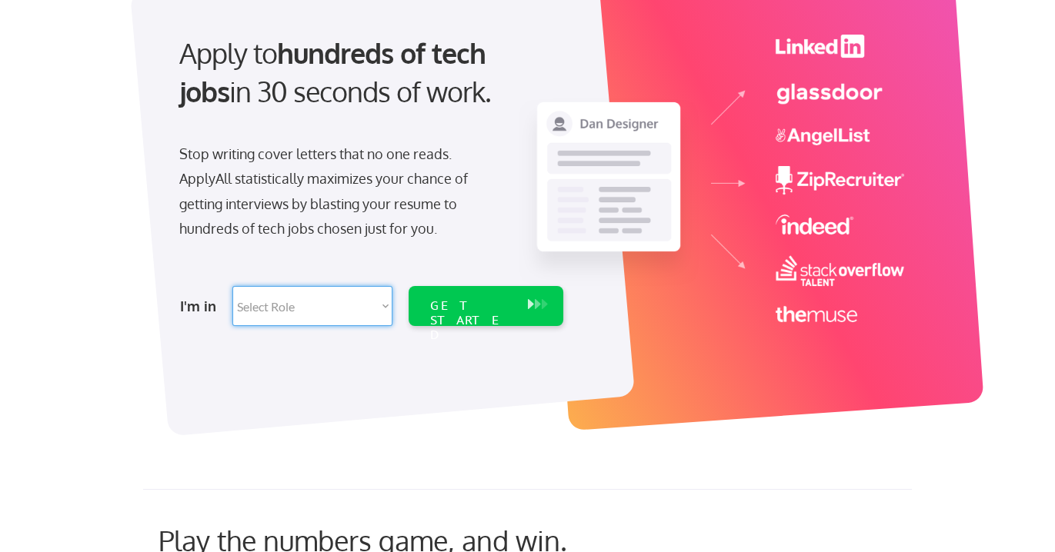
click at [362, 307] on select "Select Role Software Engineering Product Management Customer Success Sales UI/U…" at bounding box center [312, 306] width 160 height 40
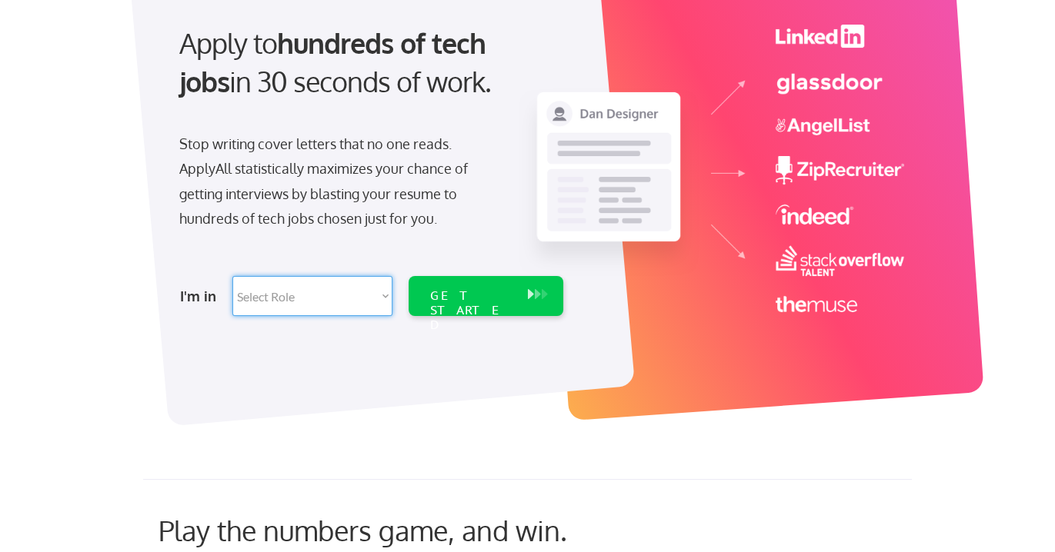
click at [359, 298] on select "Select Role Software Engineering Product Management Customer Success Sales UI/U…" at bounding box center [312, 296] width 160 height 40
drag, startPoint x: 359, startPoint y: 298, endPoint x: 349, endPoint y: 292, distance: 11.7
click at [349, 292] on select "Select Role Software Engineering Product Management Customer Success Sales UI/U…" at bounding box center [312, 295] width 160 height 40
drag, startPoint x: 349, startPoint y: 292, endPoint x: 325, endPoint y: 282, distance: 26.6
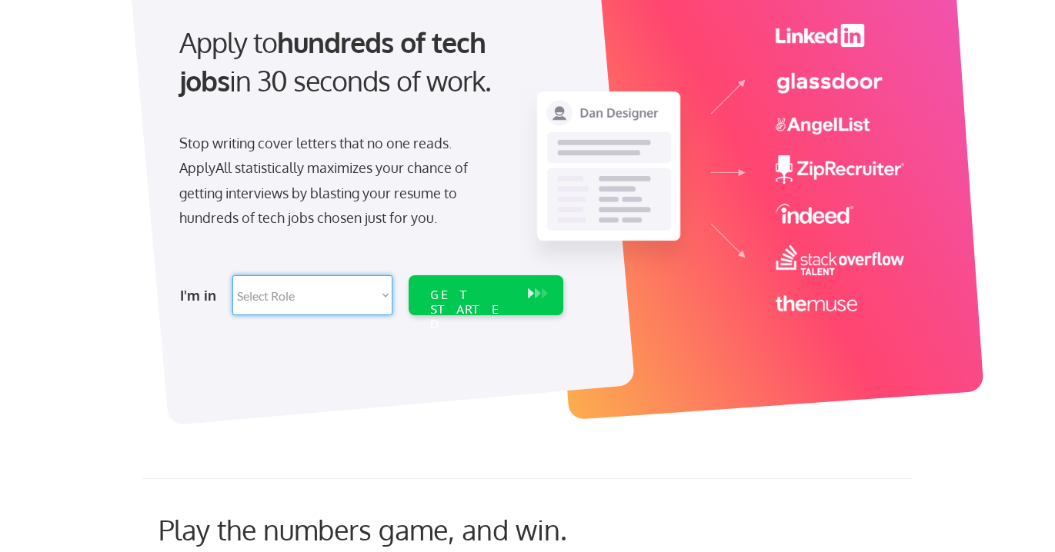
click at [325, 282] on select "Select Role Software Engineering Product Management Customer Success Sales UI/U…" at bounding box center [312, 295] width 160 height 40
select select ""tech_finance_biz_ops_cos""
click at [232, 275] on select "Select Role Software Engineering Product Management Customer Success Sales UI/U…" at bounding box center [312, 295] width 160 height 40
select select ""tech_finance_biz_ops_cos""
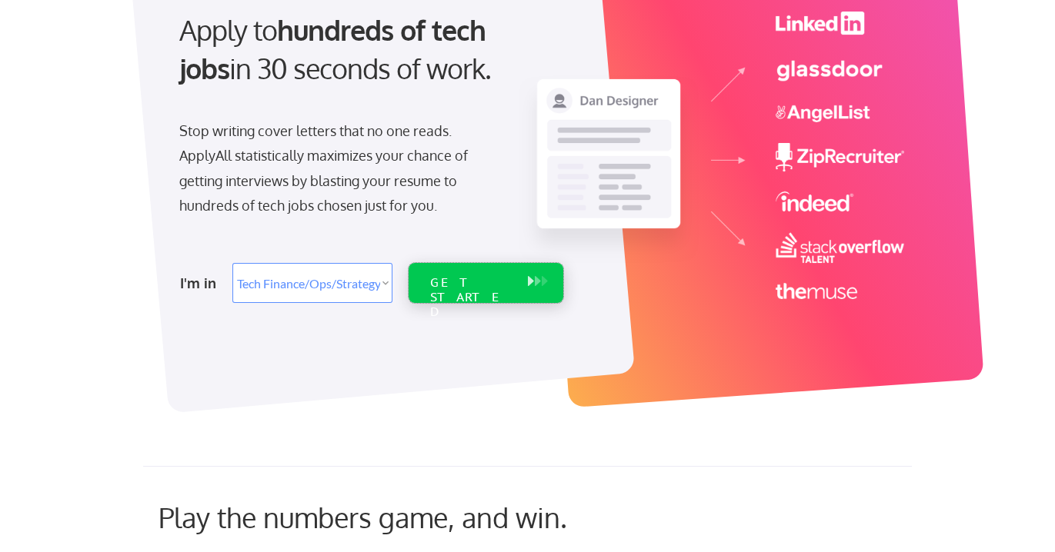
click at [487, 285] on div "GET STARTED" at bounding box center [471, 297] width 82 height 45
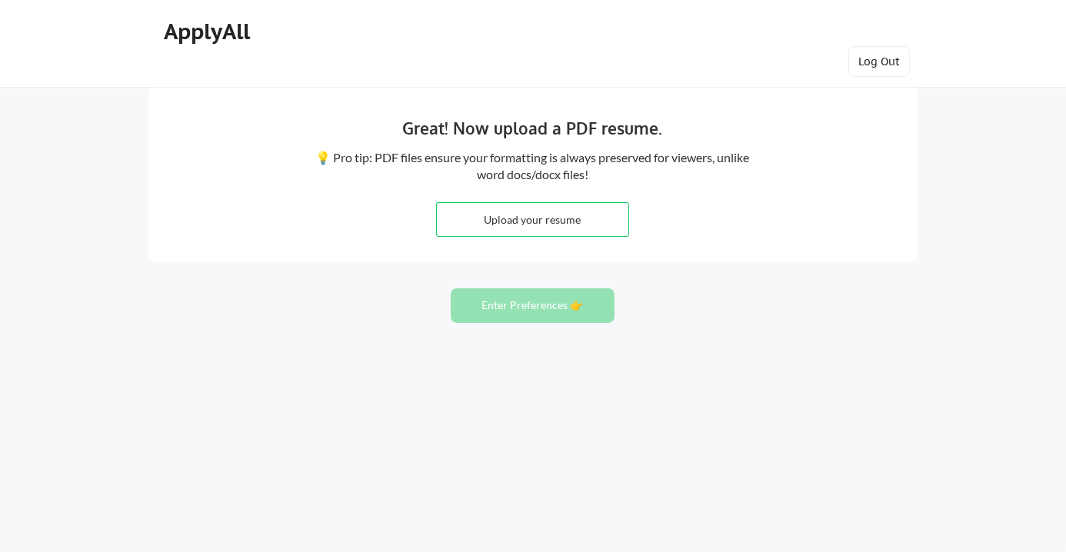
click at [552, 213] on input "file" at bounding box center [533, 219] width 192 height 33
type input "C:\fakepath\Katherine_Ortiz_Resume.pdf"
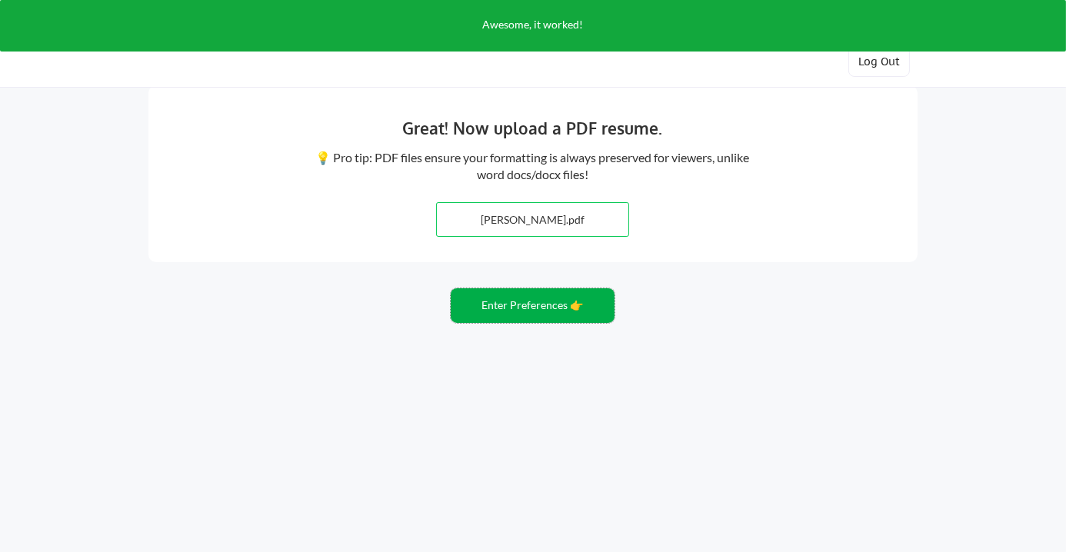
click at [542, 296] on button "Enter Preferences 👉" at bounding box center [533, 306] width 164 height 35
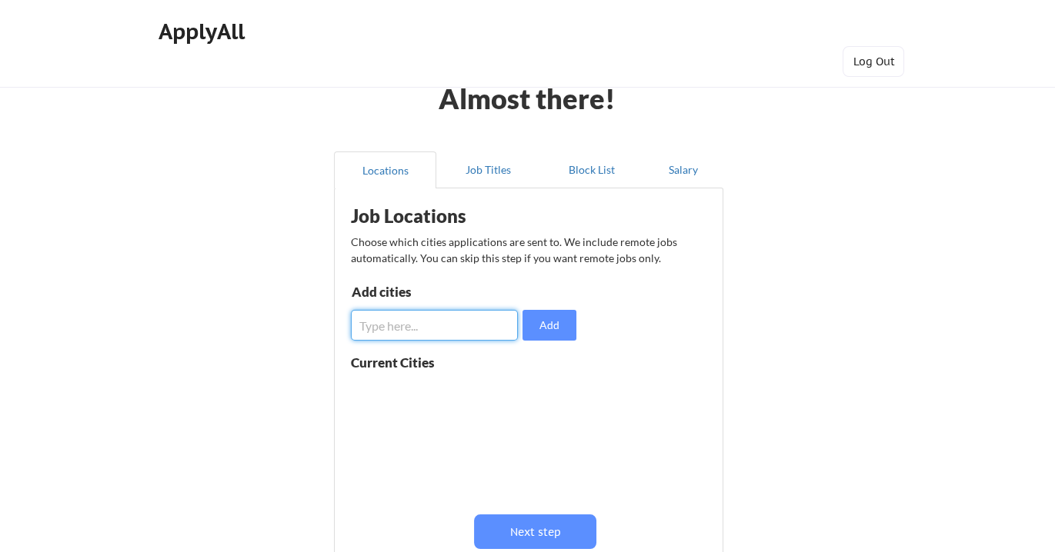
click at [459, 322] on input "input" at bounding box center [435, 325] width 168 height 31
type input "San Diego"
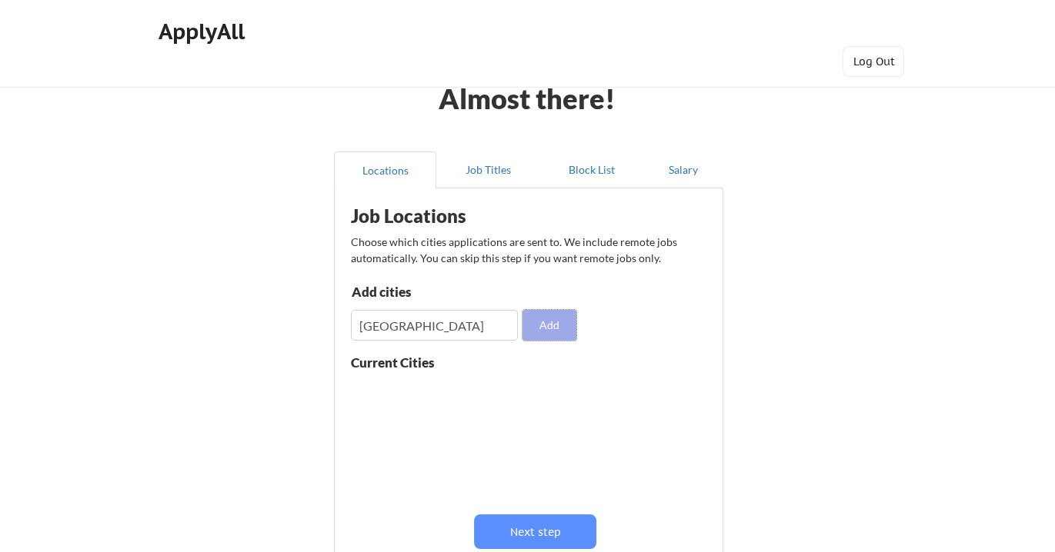
click at [549, 318] on button "Add" at bounding box center [549, 325] width 54 height 31
click at [422, 323] on input "input" at bounding box center [435, 325] width 168 height 31
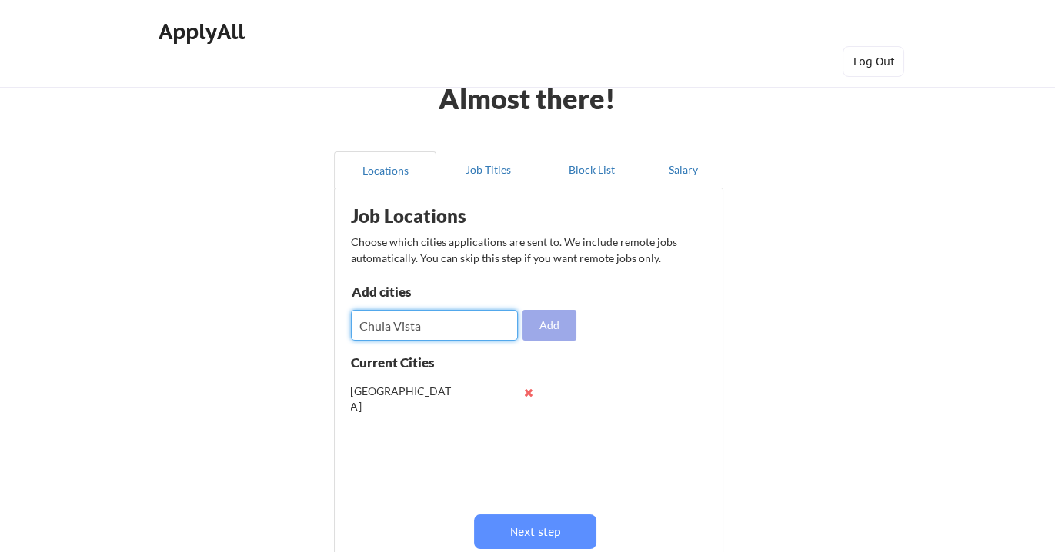
type input "Chula Vista"
click at [562, 320] on button "Add" at bounding box center [549, 325] width 54 height 31
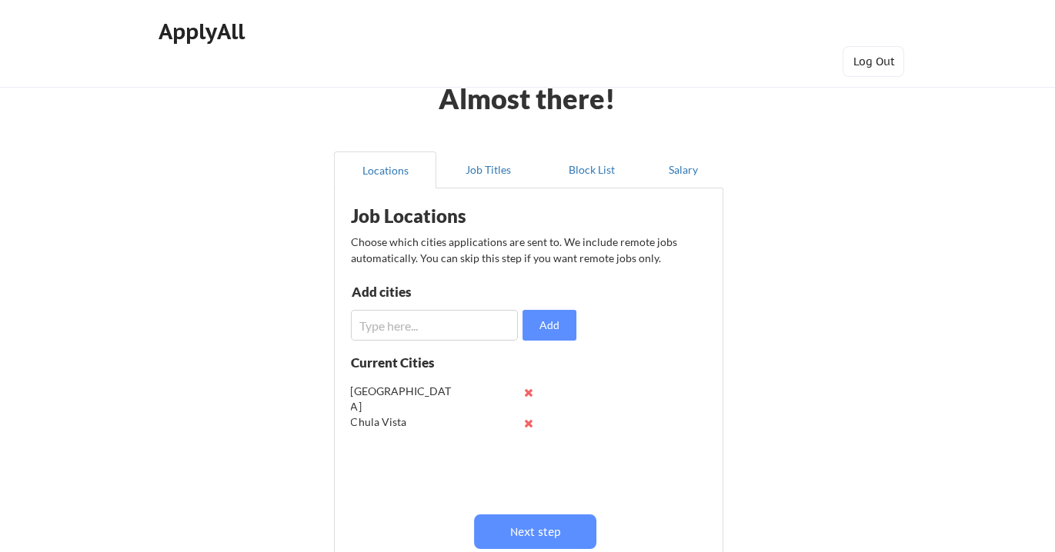
click at [439, 321] on input "input" at bounding box center [435, 325] width 168 height 31
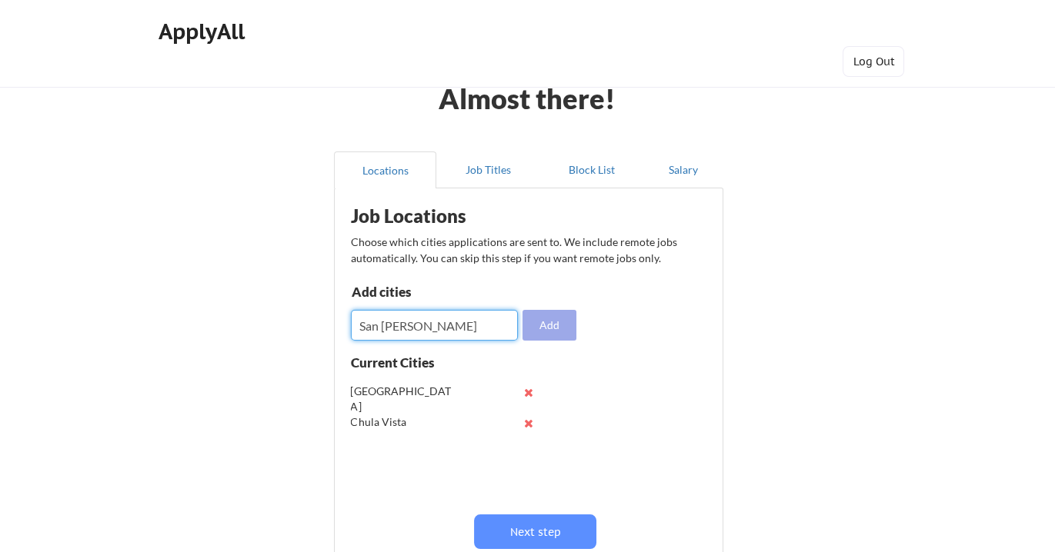
type input "San Isidro"
click at [556, 327] on button "Add" at bounding box center [549, 325] width 54 height 31
click at [470, 322] on input "input" at bounding box center [435, 325] width 168 height 31
type input "Calexico"
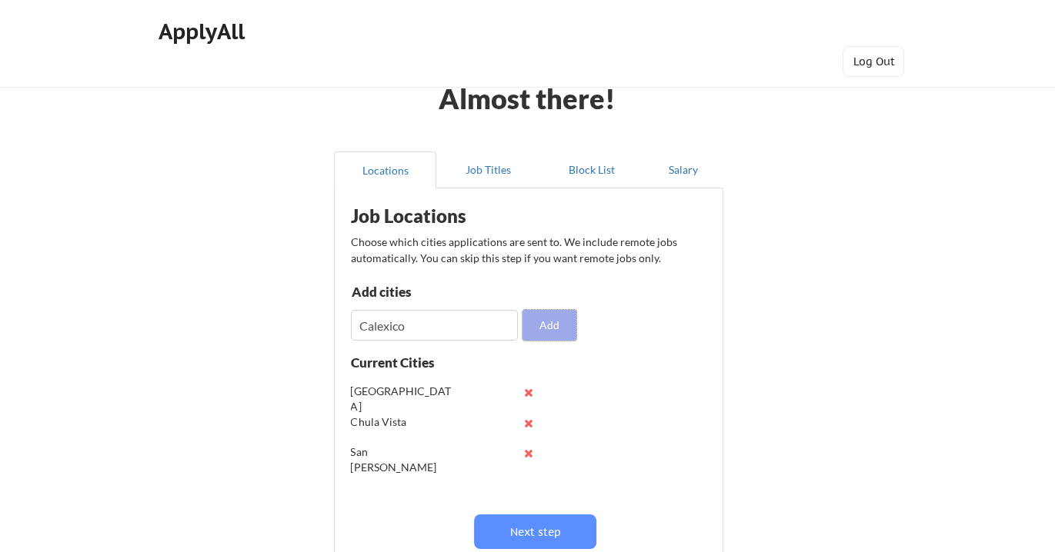
click at [559, 320] on button "Add" at bounding box center [549, 325] width 54 height 31
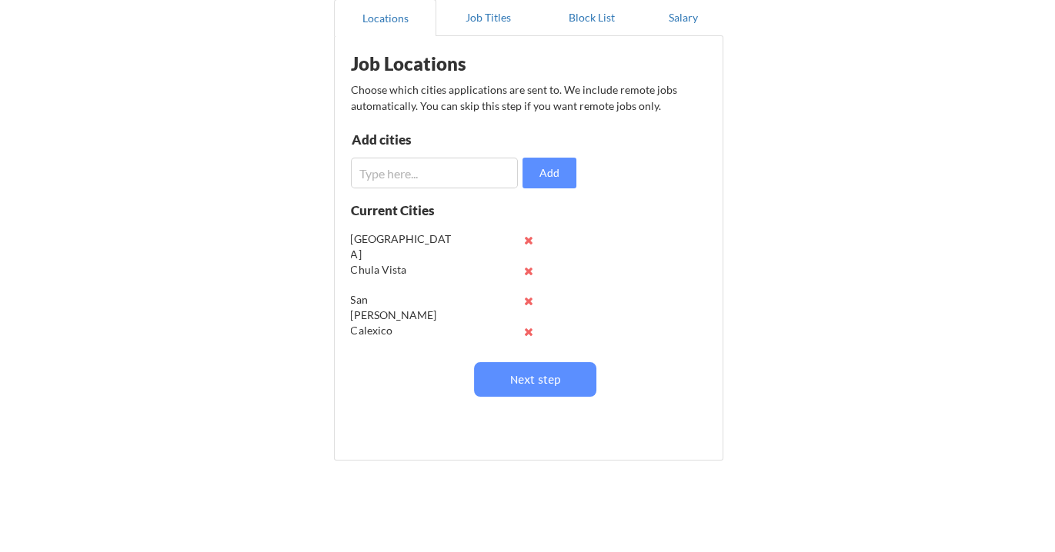
scroll to position [153, 0]
click at [384, 165] on input "input" at bounding box center [435, 172] width 168 height 31
type input "Imperial Beach"
click at [556, 167] on button "Add" at bounding box center [549, 172] width 54 height 31
click at [414, 167] on input "input" at bounding box center [435, 172] width 168 height 31
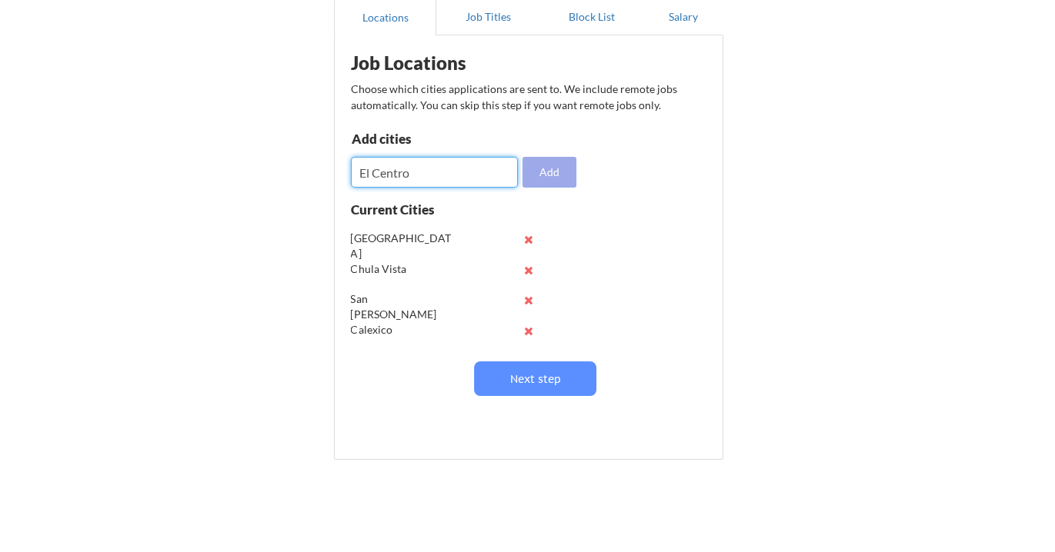
type input "El Centro"
click at [541, 176] on button "Add" at bounding box center [549, 172] width 54 height 31
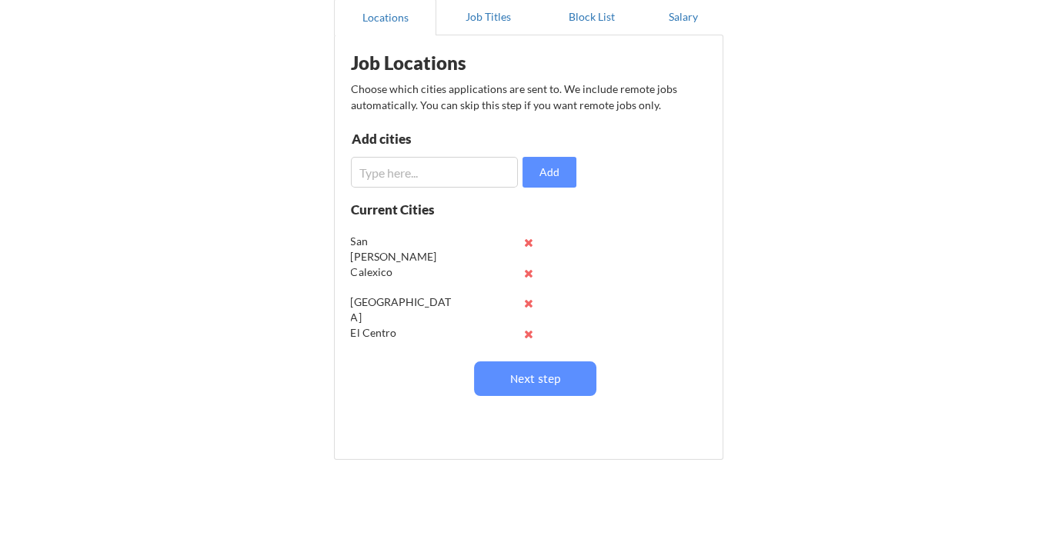
scroll to position [60, 0]
drag, startPoint x: 421, startPoint y: 169, endPoint x: 429, endPoint y: 169, distance: 7.7
click at [421, 169] on input "input" at bounding box center [435, 172] width 168 height 31
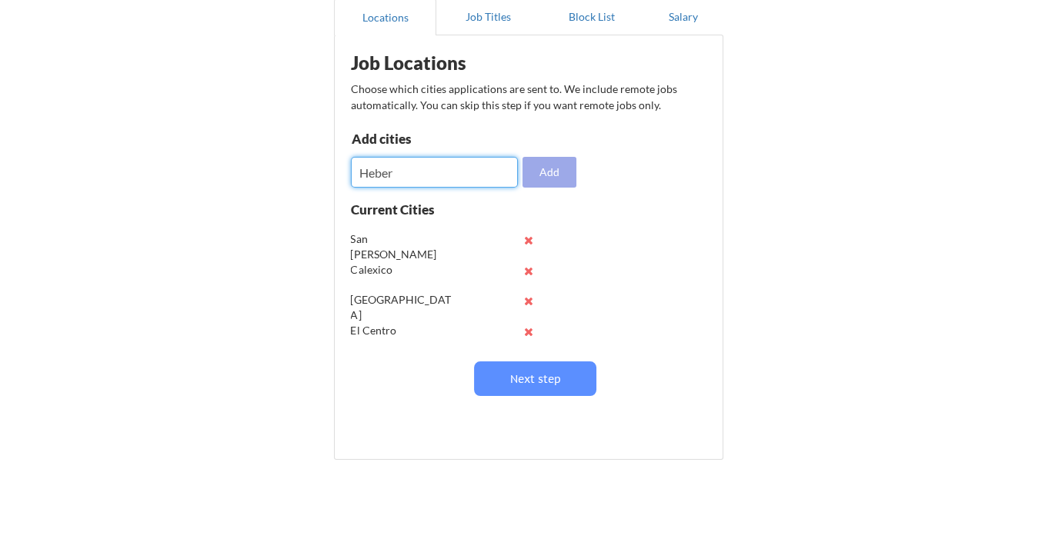
type input "Heber"
click at [559, 172] on button "Add" at bounding box center [549, 172] width 54 height 31
click at [440, 171] on input "input" at bounding box center [435, 172] width 168 height 31
type input "Somerton"
click at [552, 176] on button "Add" at bounding box center [549, 172] width 54 height 31
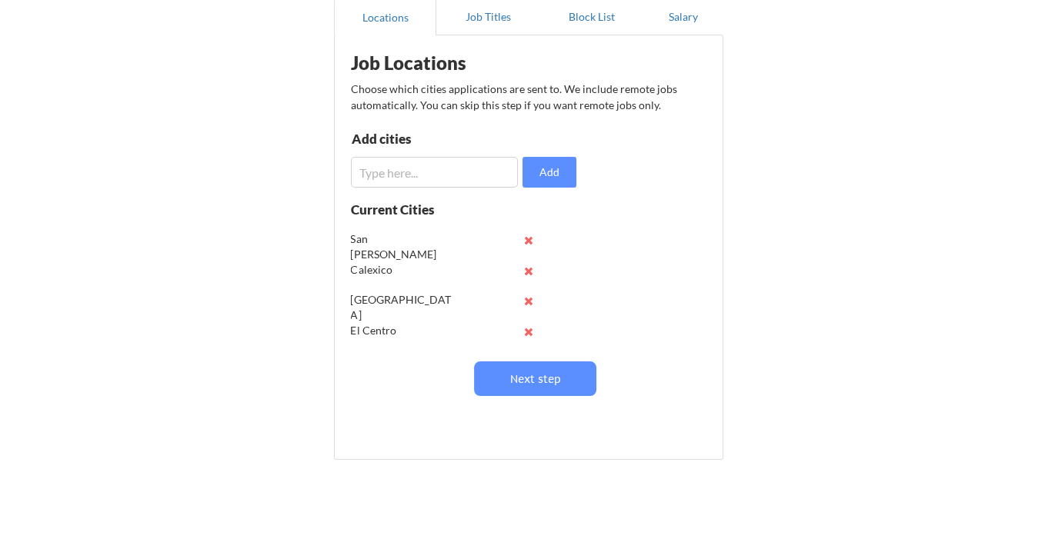
click at [450, 178] on input "input" at bounding box center [435, 172] width 168 height 31
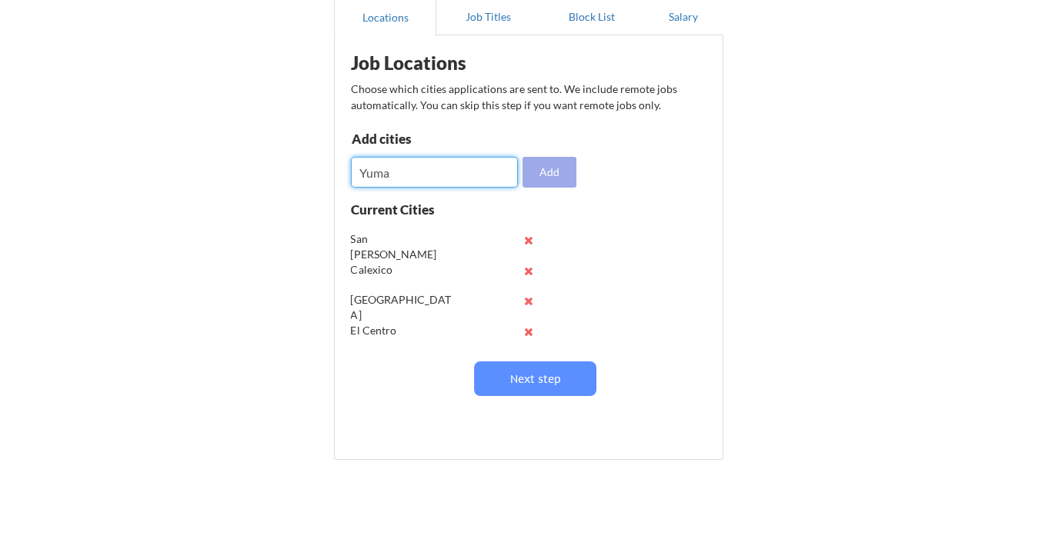
type input "Yuma"
click at [563, 172] on button "Add" at bounding box center [549, 172] width 54 height 31
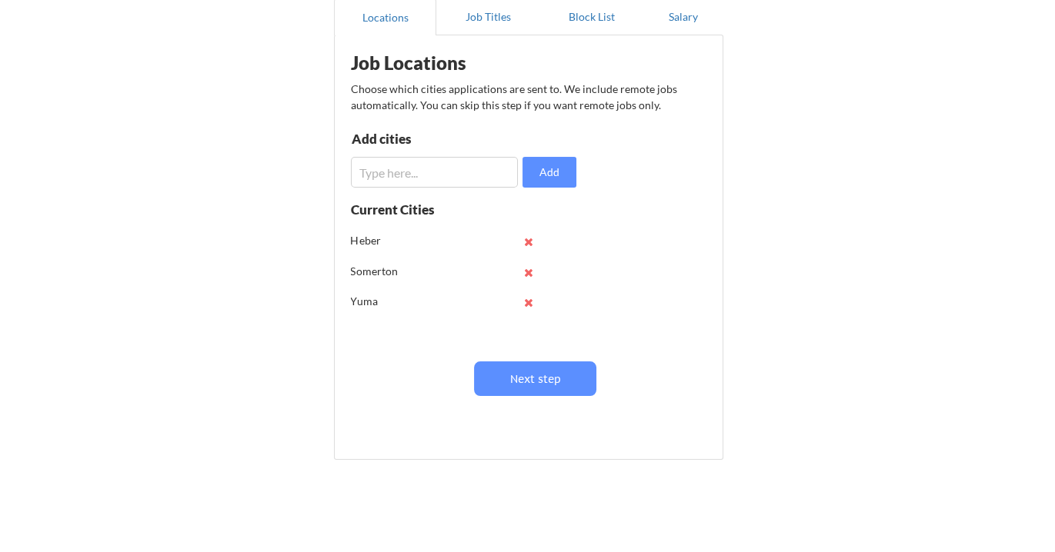
scroll to position [182, 0]
click at [416, 166] on input "input" at bounding box center [435, 172] width 168 height 31
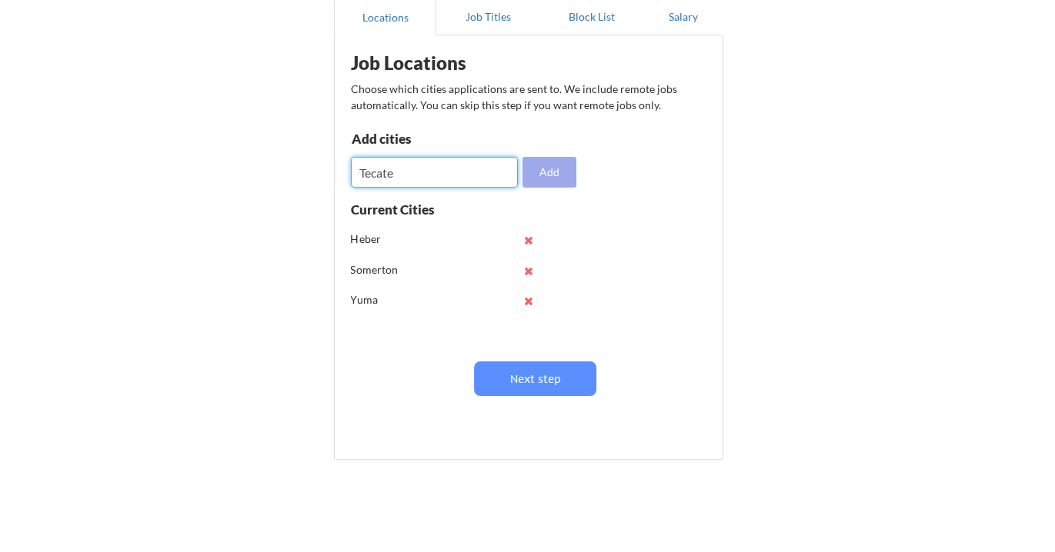
type input "Tecate"
click at [551, 161] on button "Add" at bounding box center [549, 172] width 54 height 31
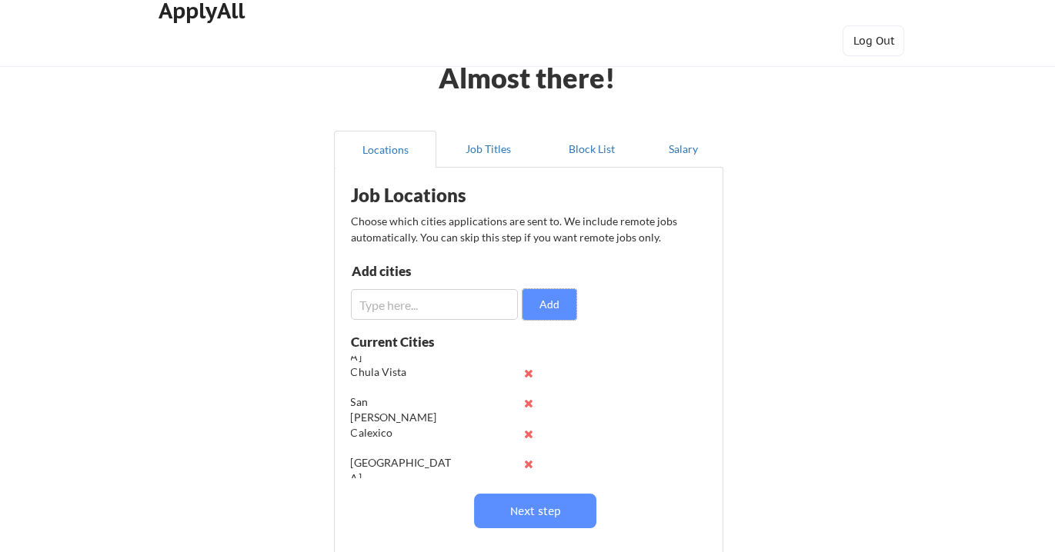
scroll to position [27, 0]
click at [528, 406] on button at bounding box center [529, 406] width 12 height 12
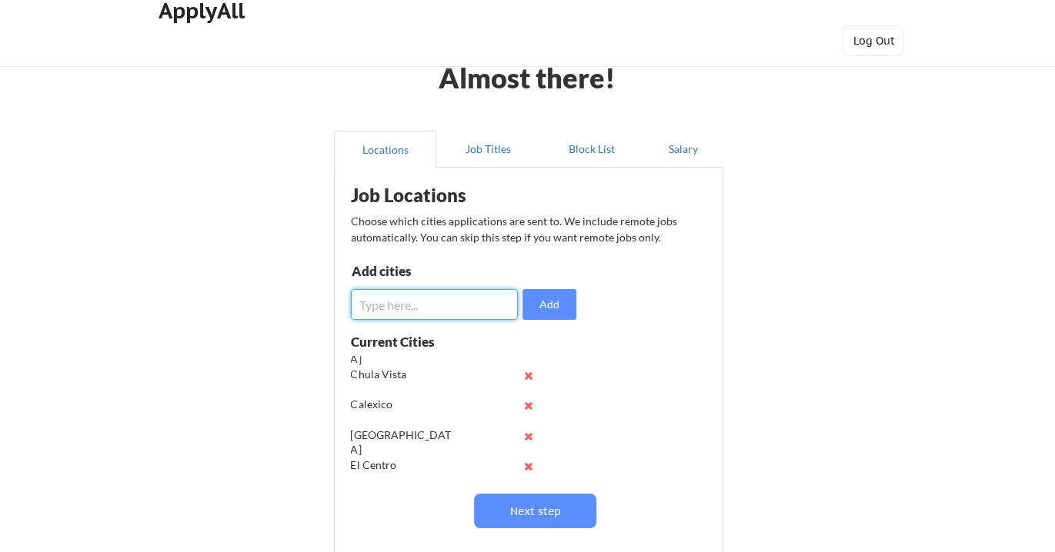
click at [439, 303] on input "input" at bounding box center [435, 304] width 168 height 31
type input "San Ysidro"
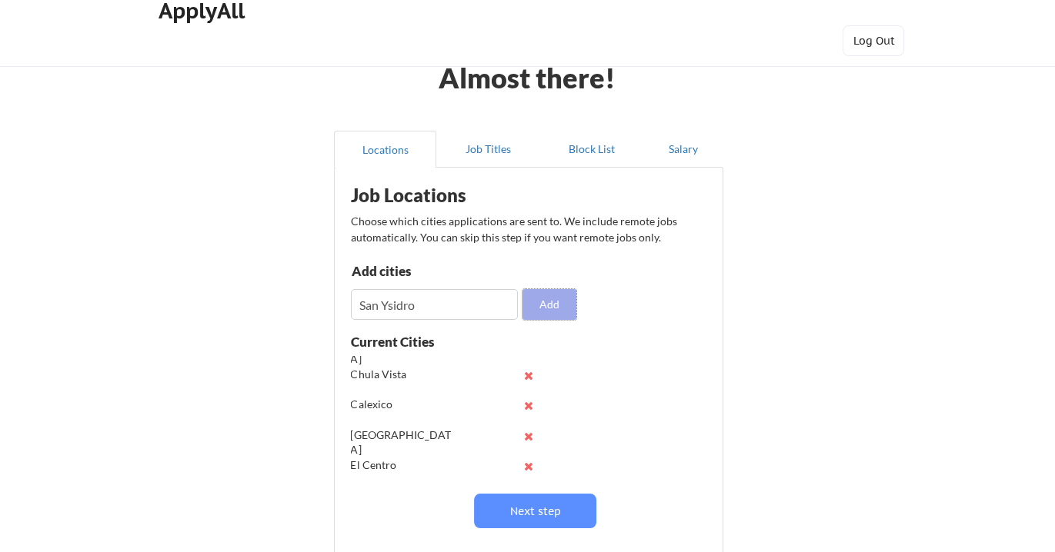
click at [558, 302] on button "Add" at bounding box center [549, 304] width 54 height 31
click at [459, 298] on input "input" at bounding box center [435, 304] width 168 height 31
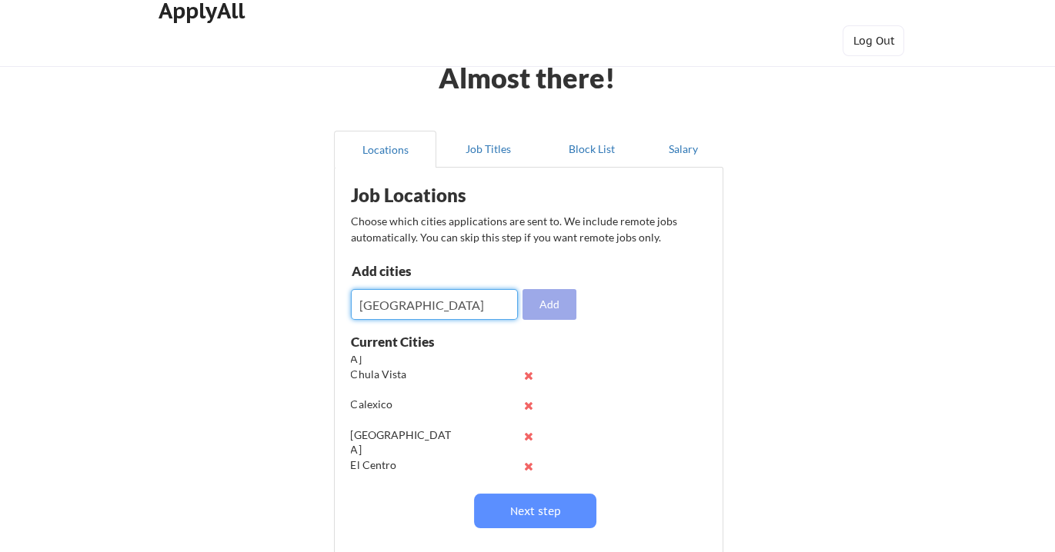
type input "National City"
click at [550, 302] on button "Add" at bounding box center [549, 304] width 54 height 31
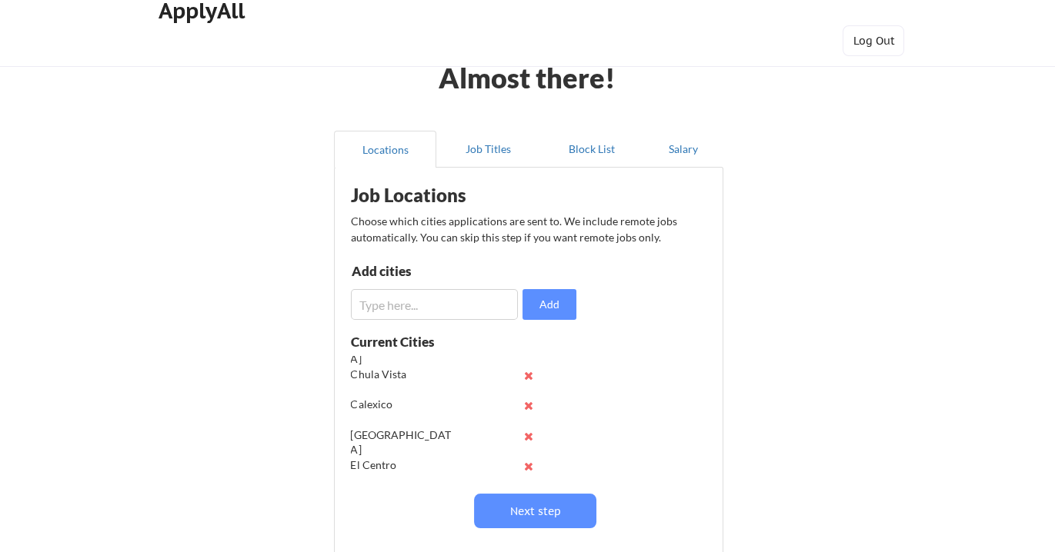
click at [427, 309] on input "input" at bounding box center [435, 304] width 168 height 31
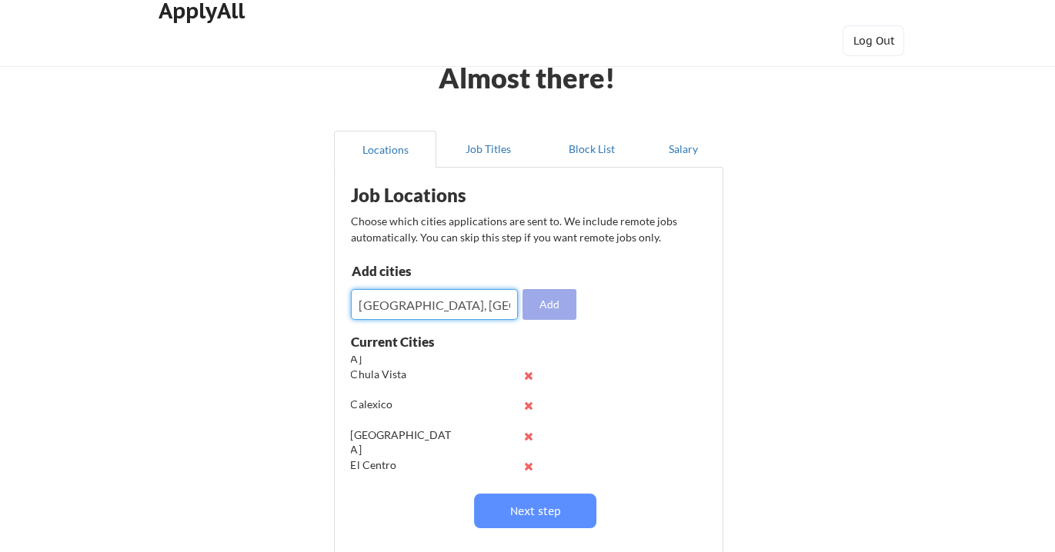
type input "Chula Vista, CA"
drag, startPoint x: 549, startPoint y: 306, endPoint x: 562, endPoint y: 302, distance: 13.9
click at [548, 305] on button "Add" at bounding box center [549, 304] width 54 height 31
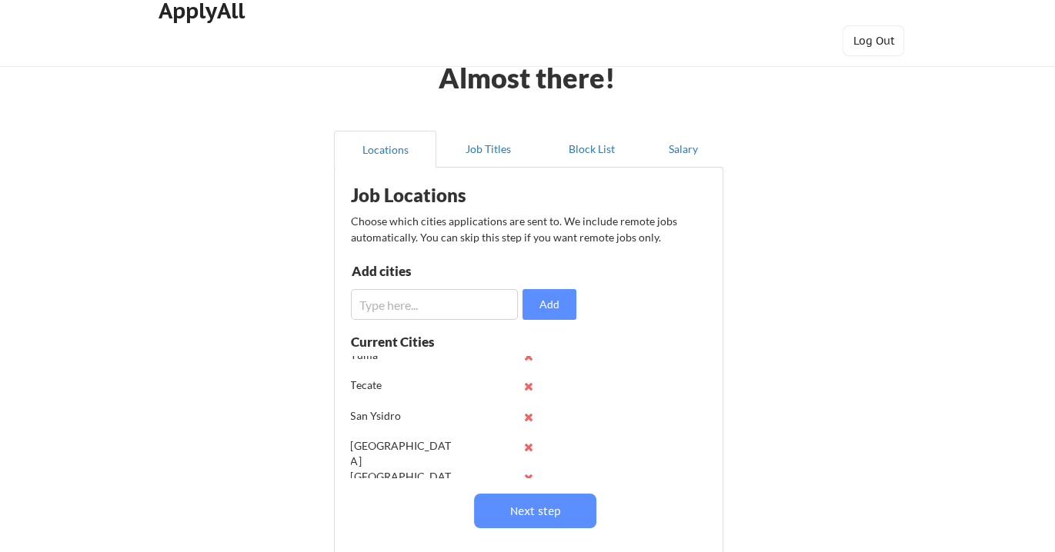
scroll to position [242, 0]
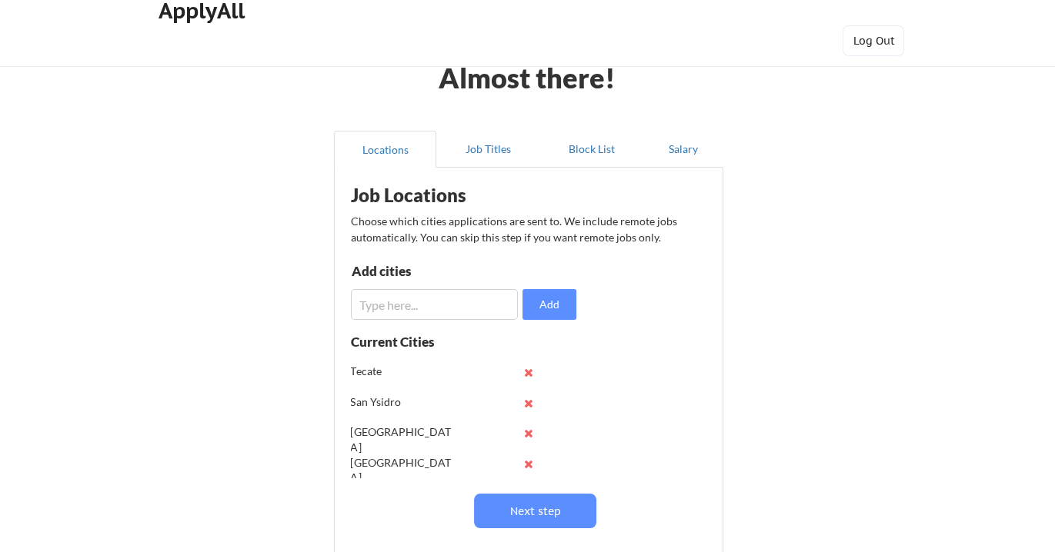
click at [427, 306] on input "input" at bounding box center [435, 304] width 168 height 31
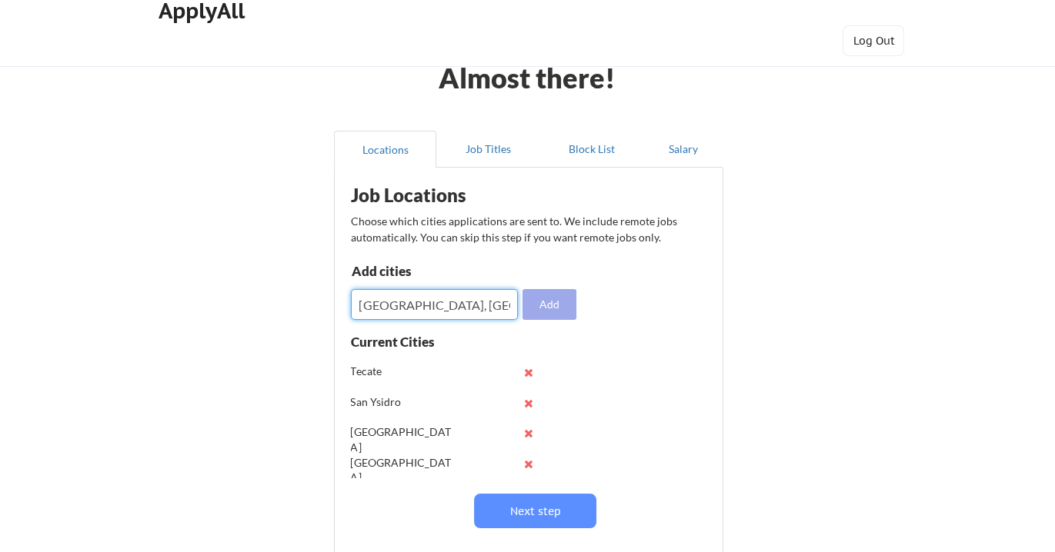
type input "National City, CA"
click at [562, 293] on button "Add" at bounding box center [549, 304] width 54 height 31
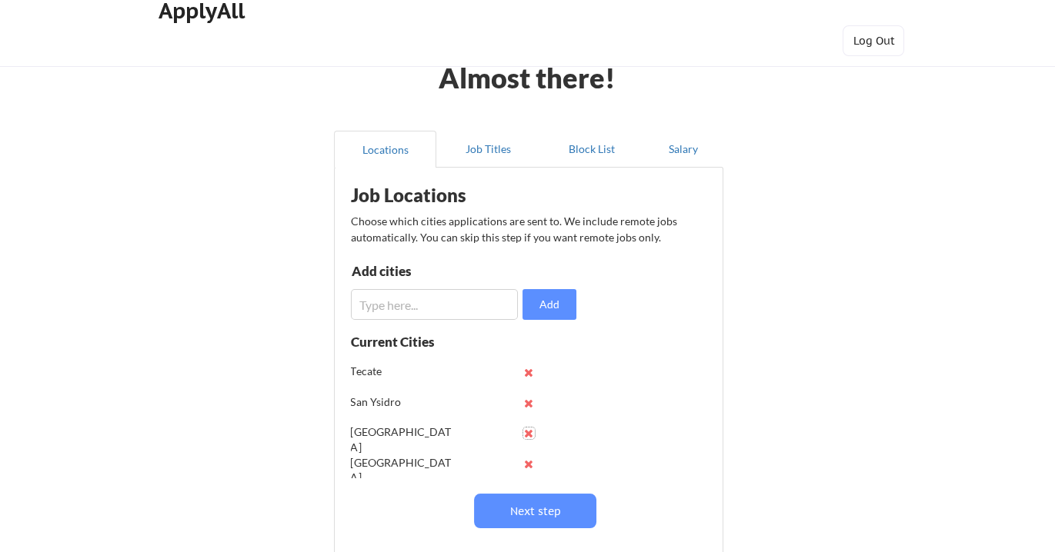
click at [530, 432] on button at bounding box center [529, 434] width 12 height 12
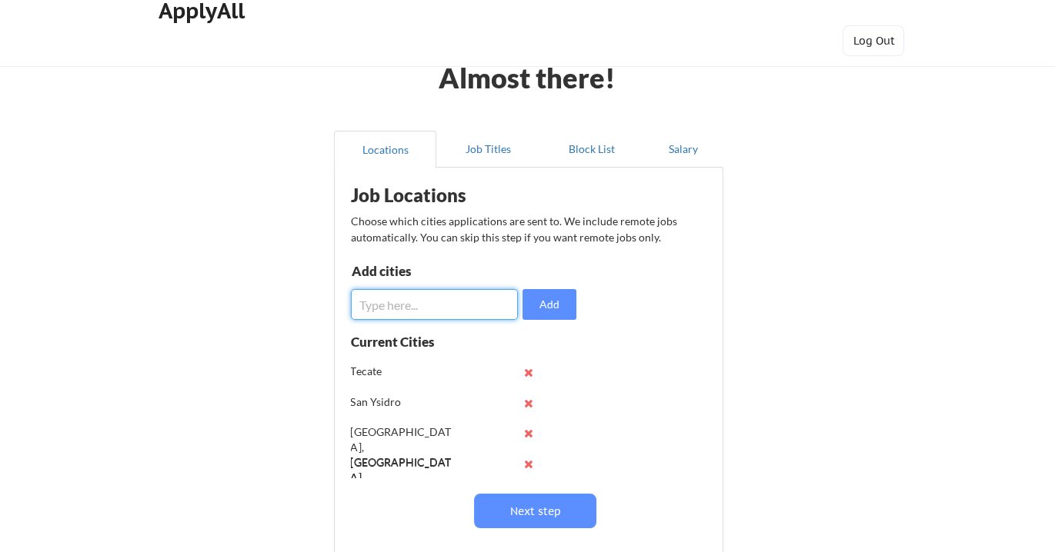
click at [439, 304] on input "input" at bounding box center [435, 304] width 168 height 31
type input "San Ysidro, CA"
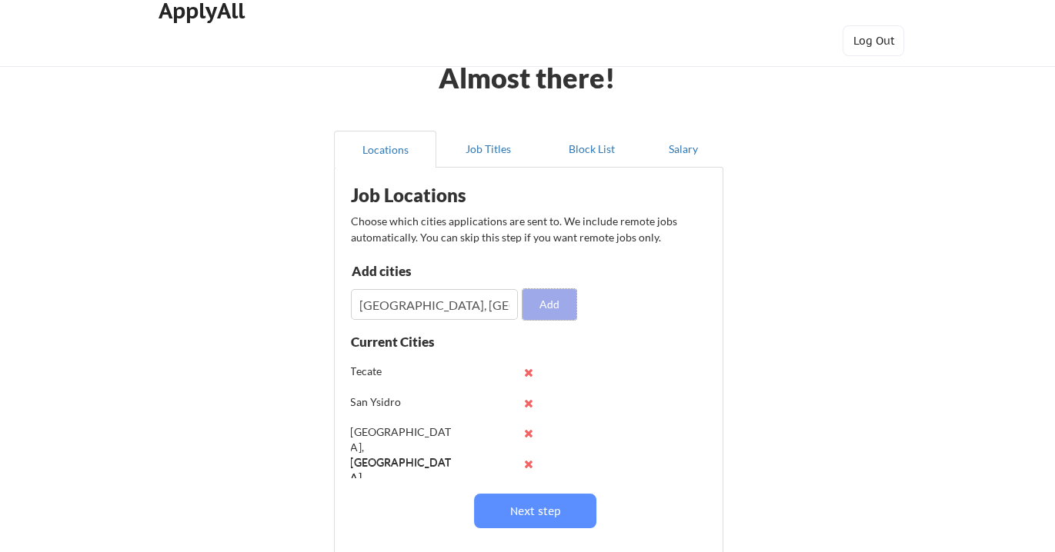
click at [552, 301] on button "Add" at bounding box center [549, 304] width 54 height 31
click at [525, 398] on button at bounding box center [529, 404] width 12 height 12
click at [427, 306] on input "input" at bounding box center [435, 304] width 168 height 31
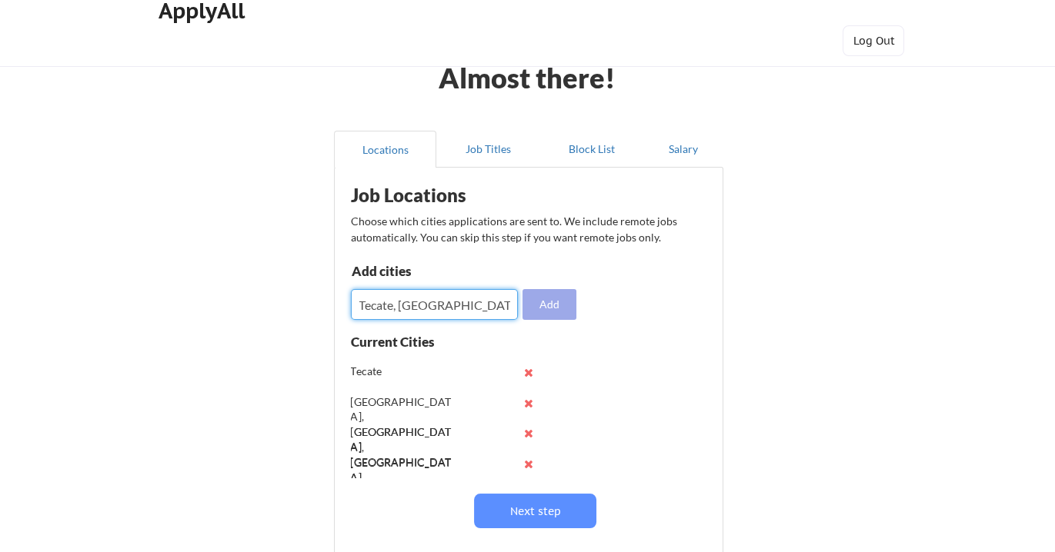
type input "Tecate, CA"
click at [550, 310] on button "Add" at bounding box center [549, 304] width 54 height 31
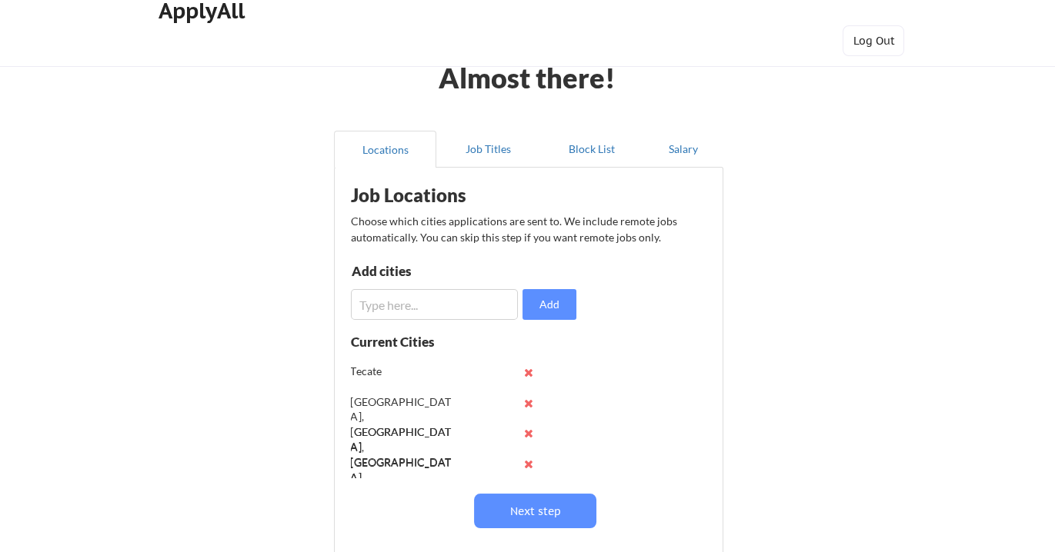
click at [529, 367] on button at bounding box center [529, 373] width 12 height 12
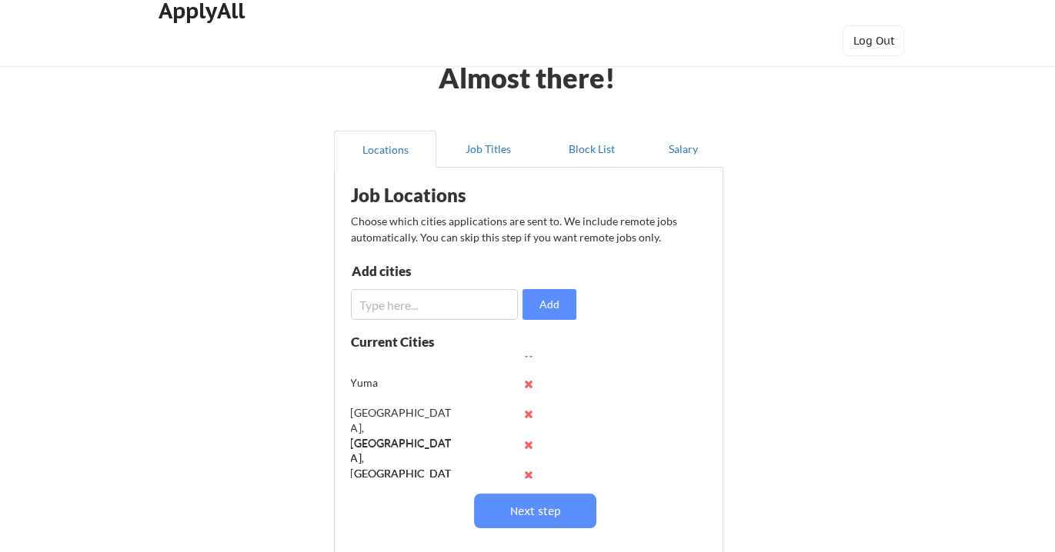
scroll to position [185, 0]
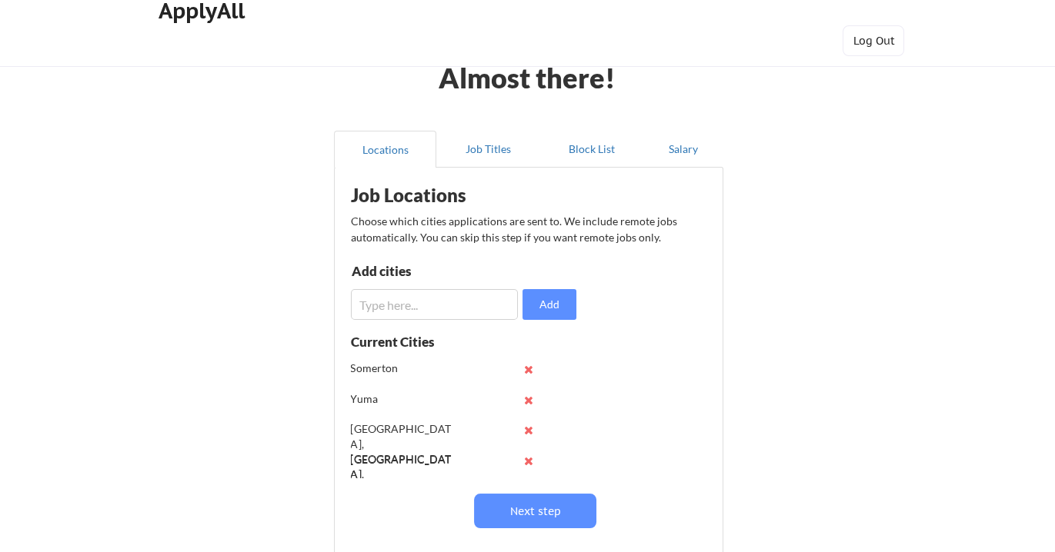
click at [482, 299] on input "input" at bounding box center [435, 304] width 168 height 31
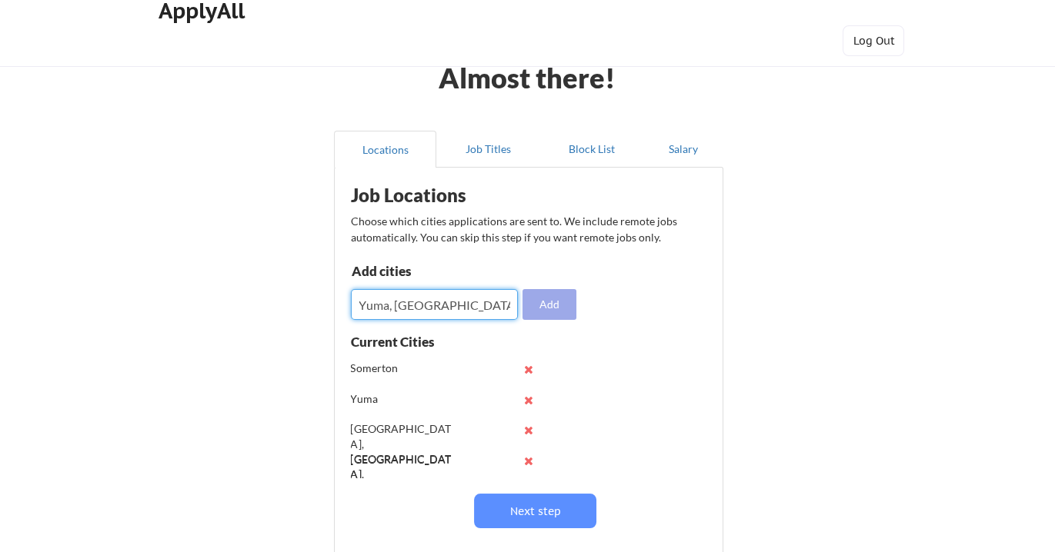
type input "Yuma, AZ"
click at [545, 309] on button "Add" at bounding box center [549, 304] width 54 height 31
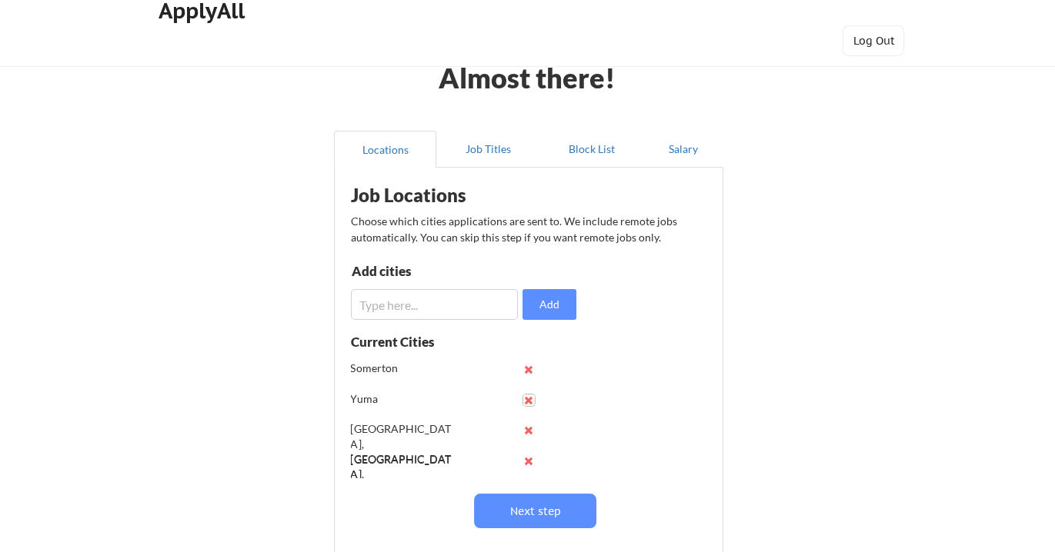
click at [528, 399] on button at bounding box center [529, 401] width 12 height 12
click at [438, 305] on input "input" at bounding box center [435, 304] width 168 height 31
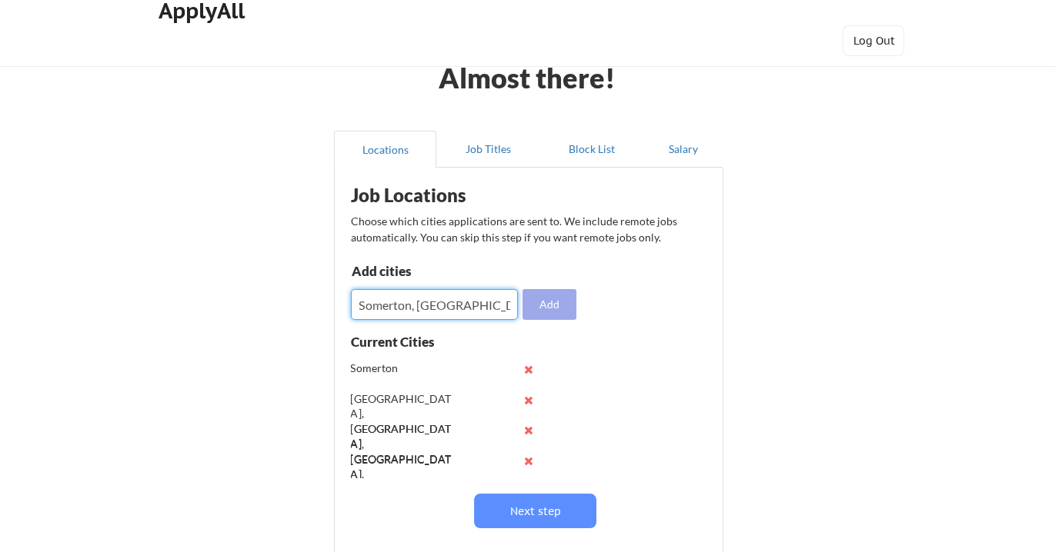
type input "Somerton, AZ"
click at [549, 307] on button "Add" at bounding box center [549, 304] width 54 height 31
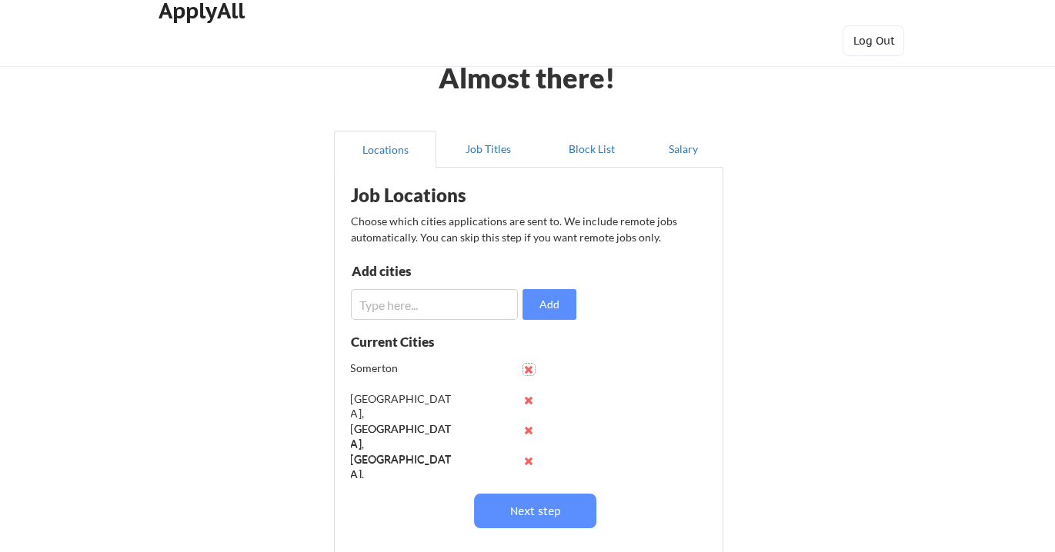
click at [529, 367] on button at bounding box center [529, 370] width 12 height 12
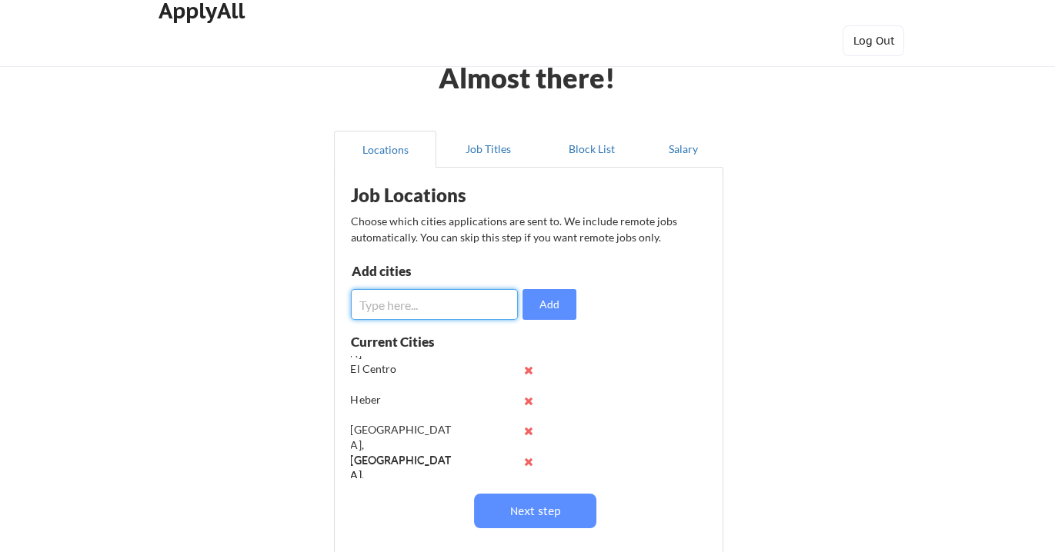
click at [390, 302] on input "input" at bounding box center [435, 304] width 168 height 31
type input "Herber, CA"
click at [566, 305] on button "Add" at bounding box center [549, 304] width 54 height 31
click at [526, 399] on button at bounding box center [529, 402] width 12 height 12
click at [441, 304] on input "input" at bounding box center [435, 304] width 168 height 31
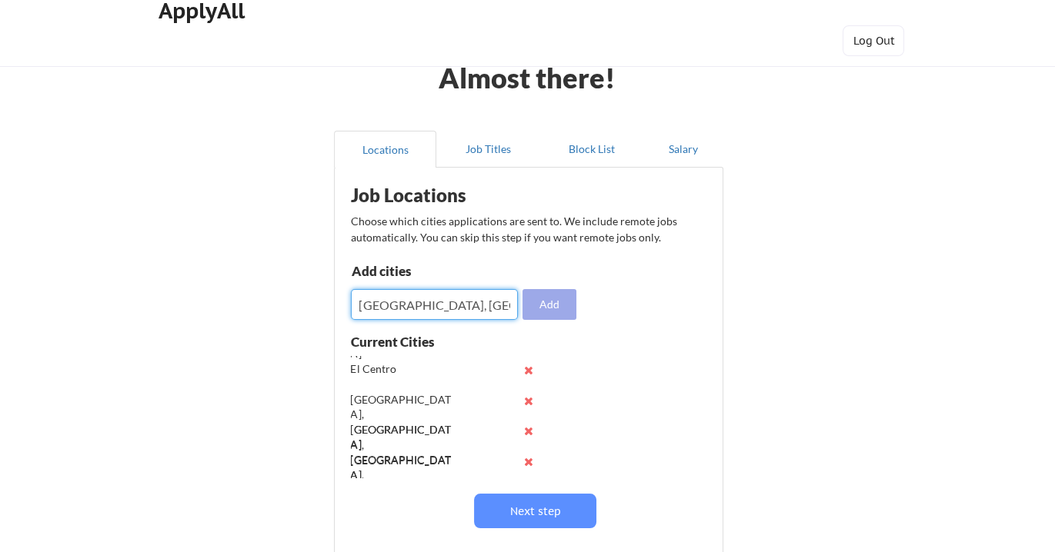
type input "El Centro, CA"
click at [542, 300] on button "Add" at bounding box center [549, 304] width 54 height 31
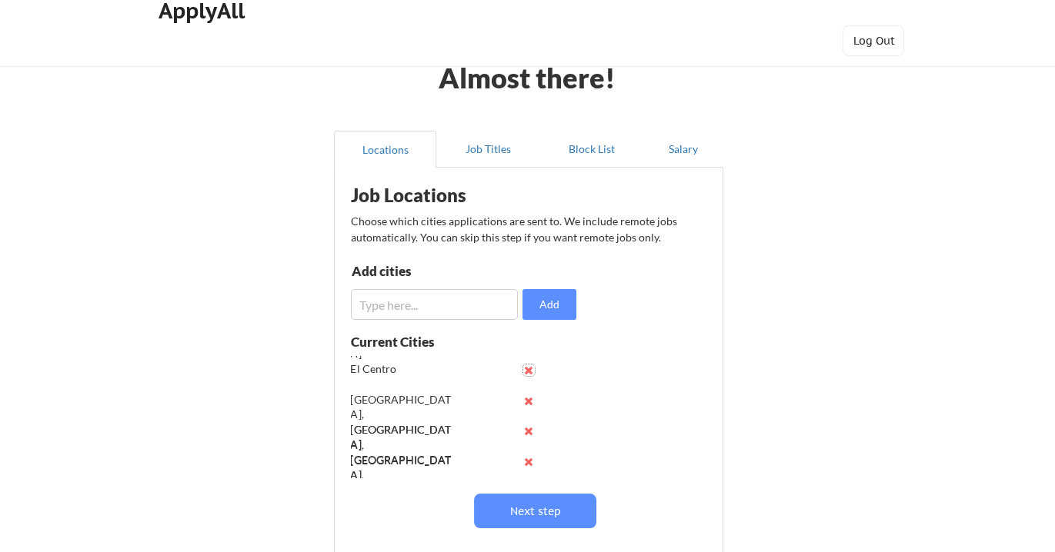
click at [525, 369] on button at bounding box center [529, 371] width 12 height 12
click at [452, 307] on input "input" at bounding box center [435, 304] width 168 height 31
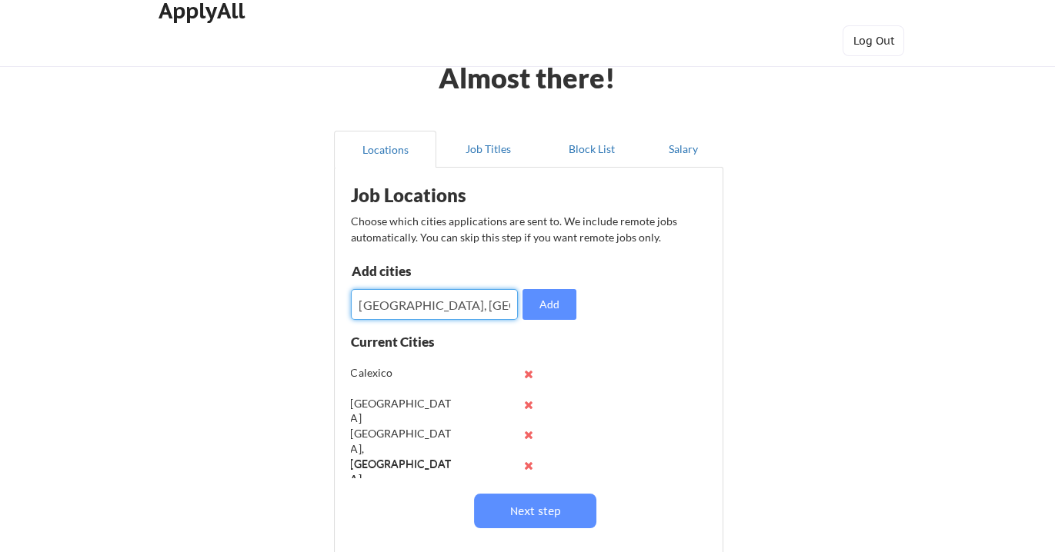
type input "Imperial Beach, CA"
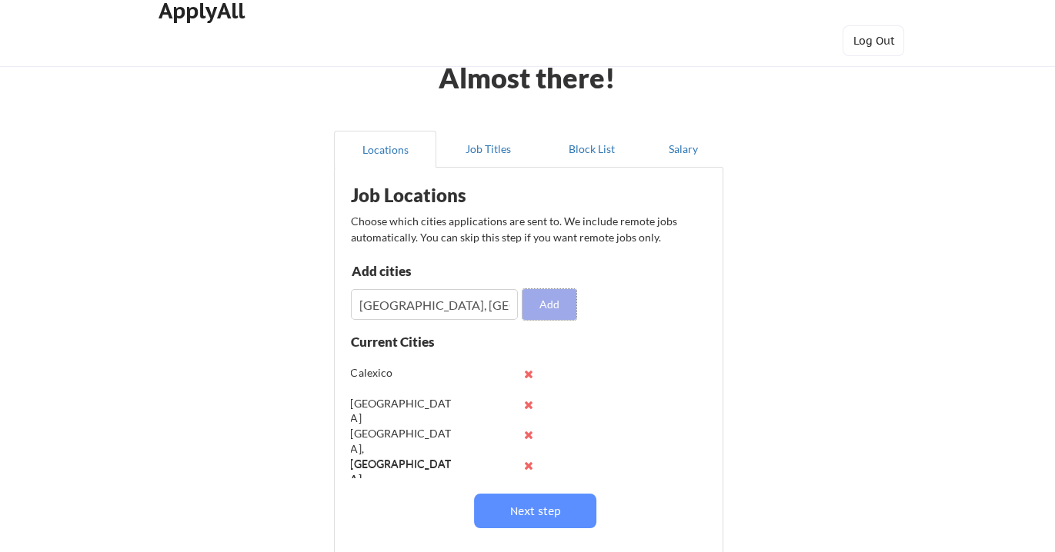
click at [534, 304] on button "Add" at bounding box center [549, 304] width 54 height 31
click at [526, 406] on button at bounding box center [529, 405] width 12 height 12
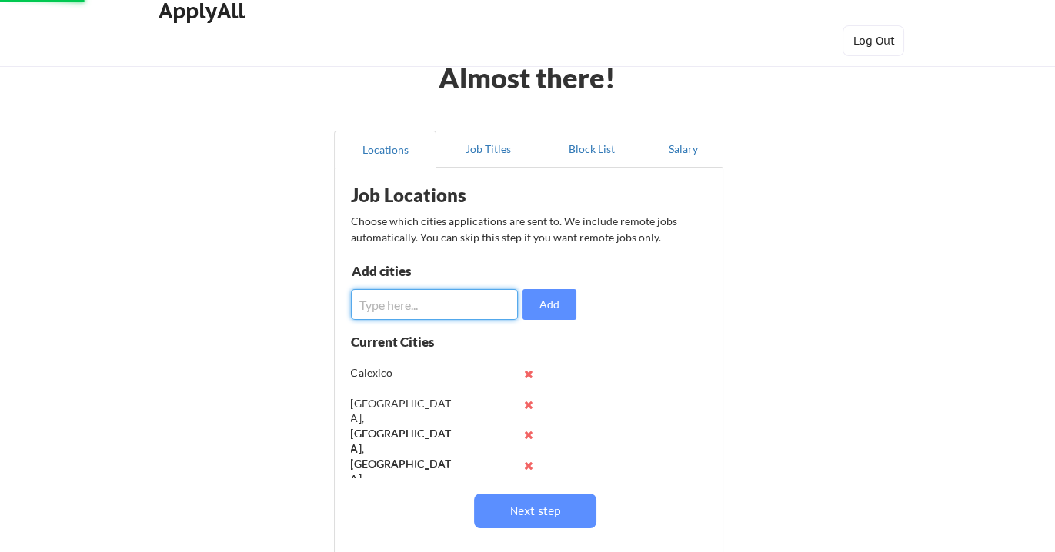
click at [469, 301] on input "input" at bounding box center [435, 304] width 168 height 31
type input "Calexico, CA"
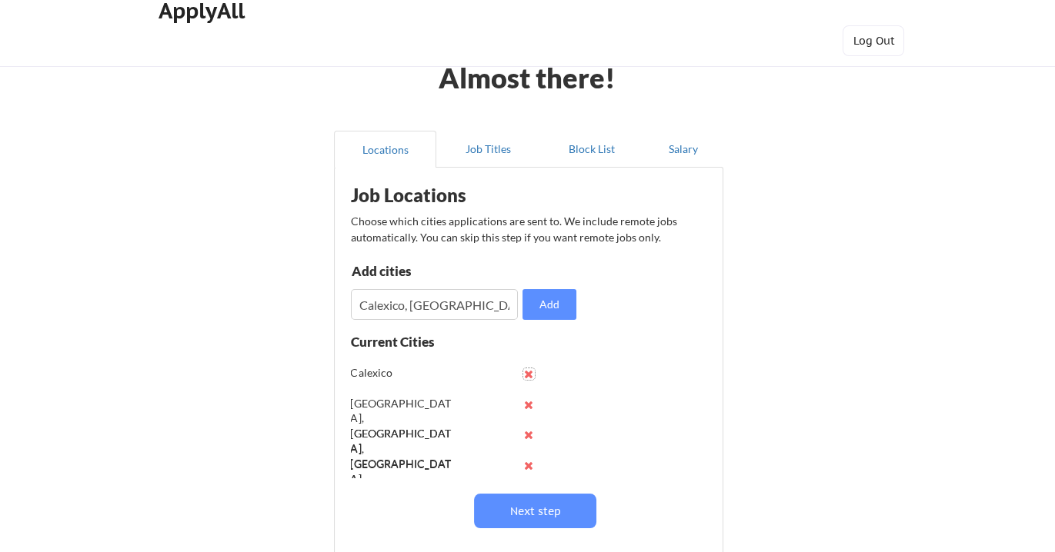
click at [527, 375] on button at bounding box center [529, 375] width 12 height 12
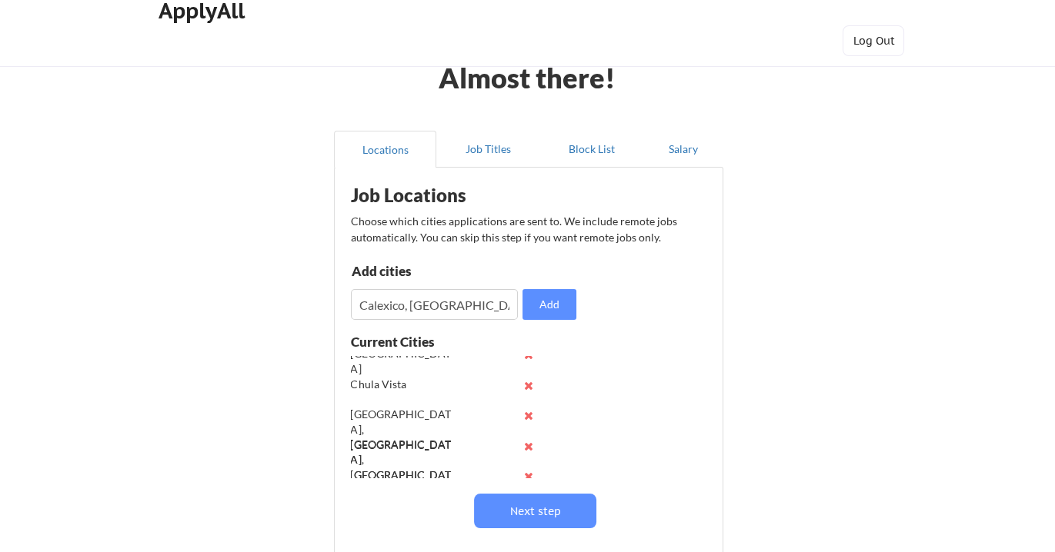
scroll to position [0, 0]
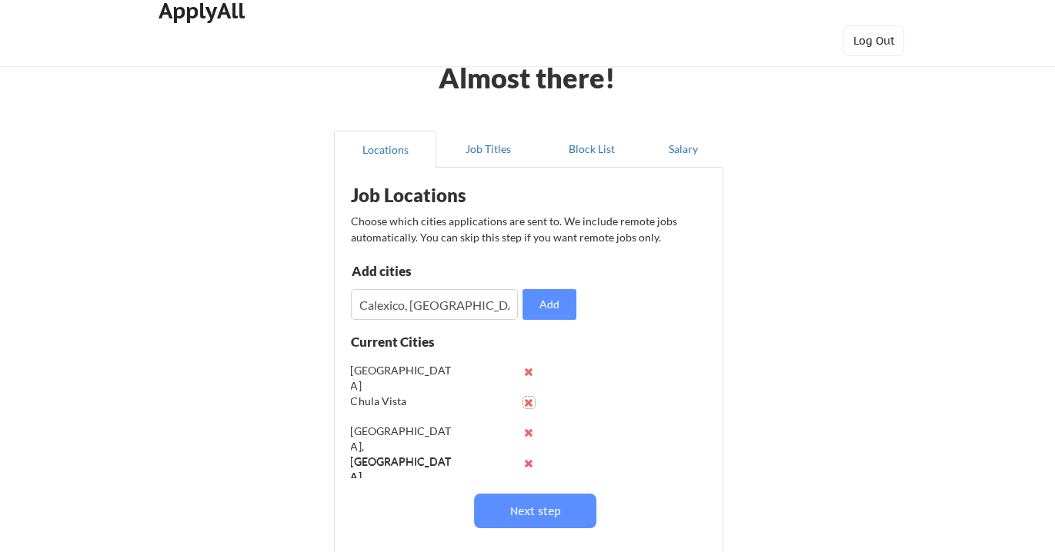
click at [525, 400] on button at bounding box center [529, 403] width 12 height 12
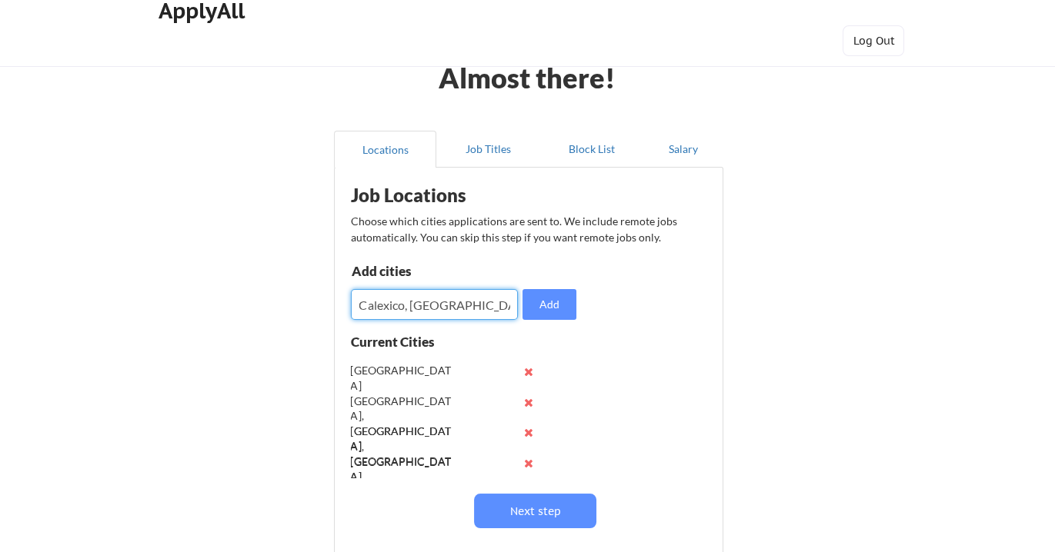
drag, startPoint x: 452, startPoint y: 304, endPoint x: 492, endPoint y: 302, distance: 39.3
click at [446, 303] on input "input" at bounding box center [435, 304] width 168 height 31
click at [563, 311] on button "Add" at bounding box center [549, 304] width 54 height 31
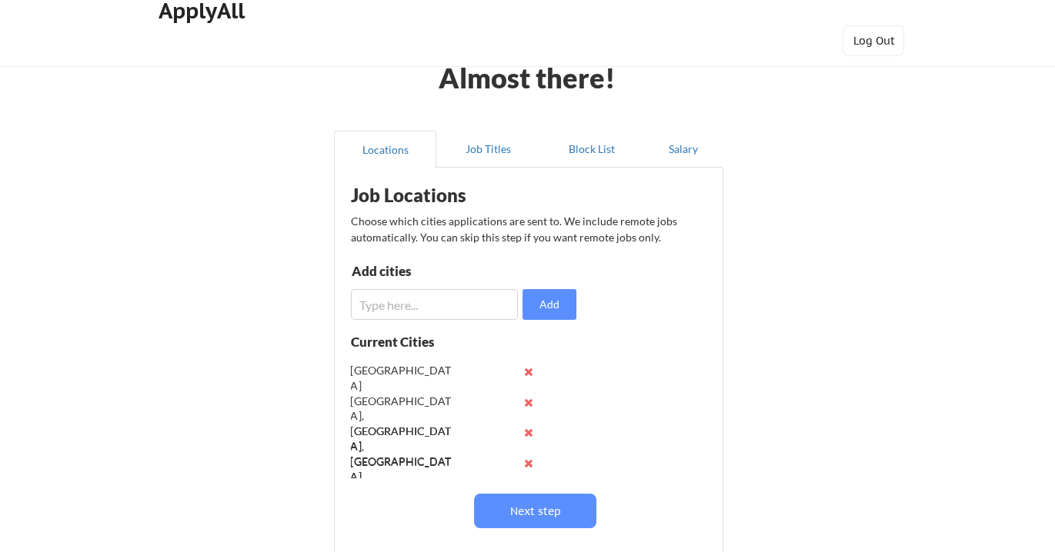
click at [429, 298] on input "input" at bounding box center [435, 304] width 168 height 31
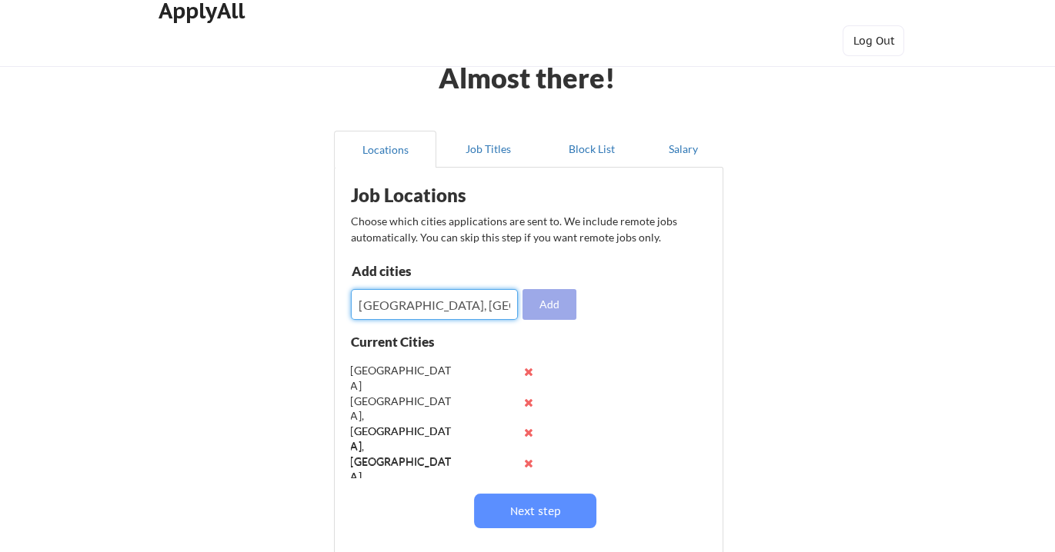
type input "San Diego, CA"
click at [553, 300] on button "Add" at bounding box center [549, 304] width 54 height 31
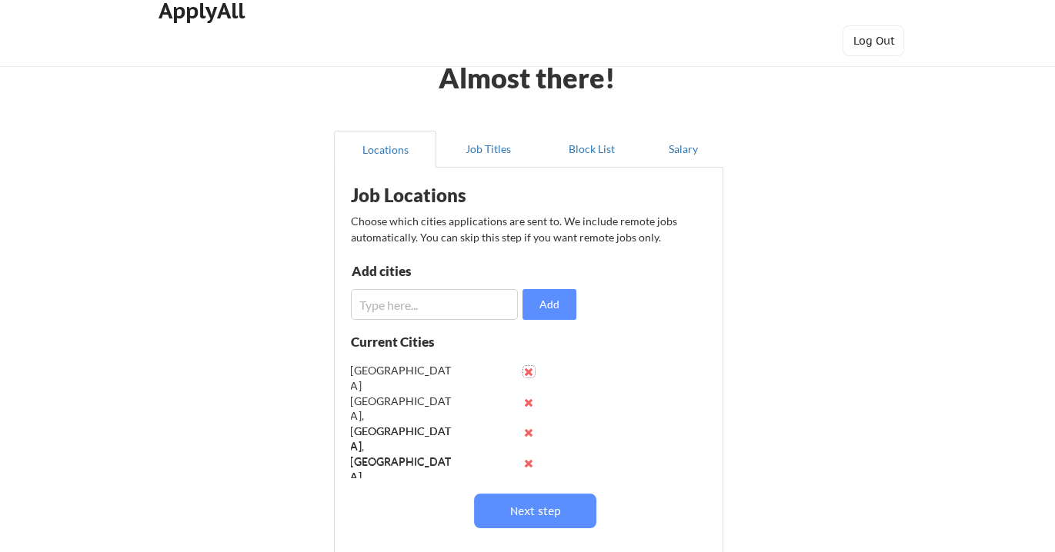
click at [528, 367] on button at bounding box center [529, 372] width 12 height 12
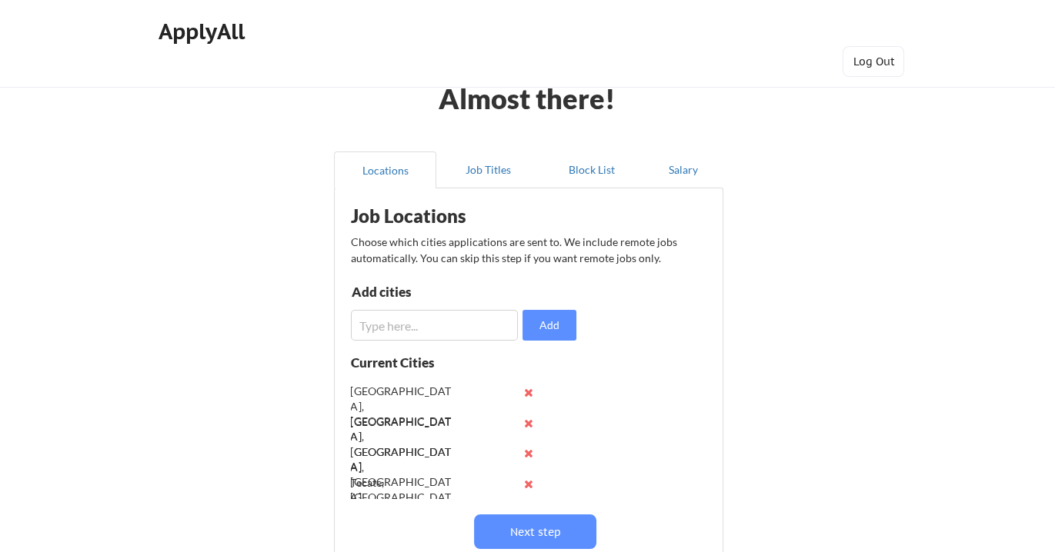
click at [784, 282] on div "Almost there! Locations Job Titles Block List Salary Job Locations Choose which…" at bounding box center [527, 377] width 1055 height 754
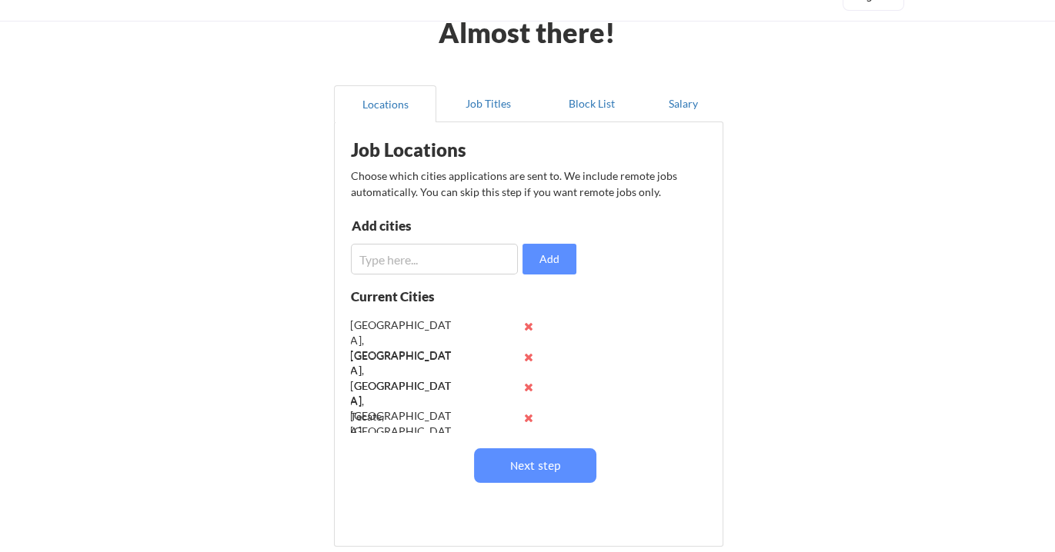
scroll to position [65, 0]
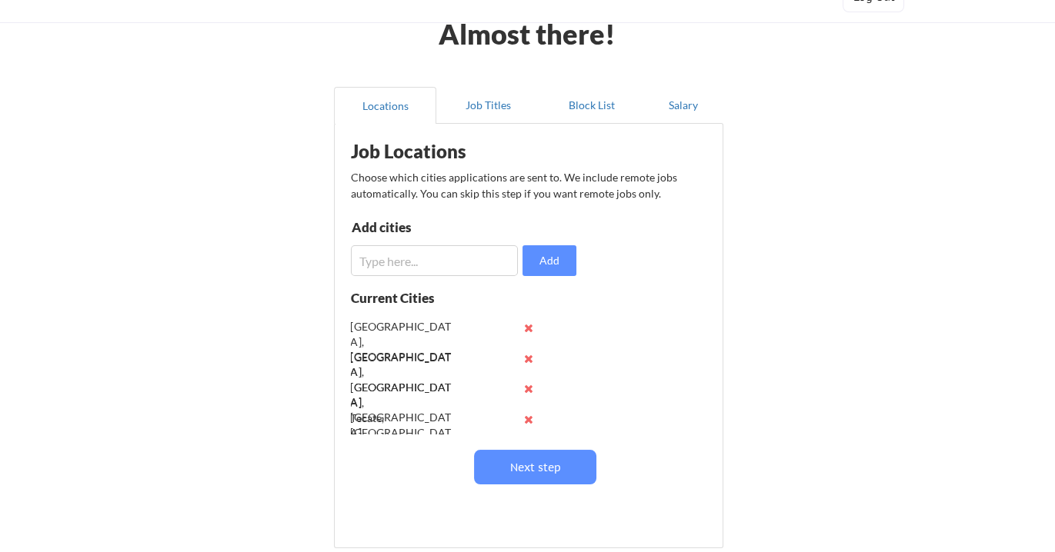
click at [396, 260] on input "input" at bounding box center [435, 260] width 168 height 31
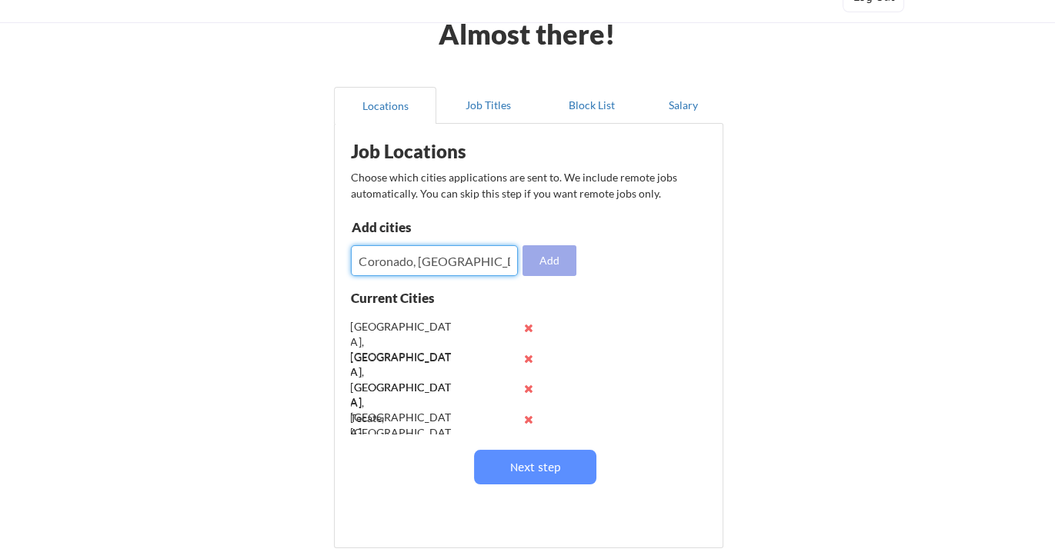
type input "Coronado, CA"
click at [549, 255] on button "Add" at bounding box center [549, 260] width 54 height 31
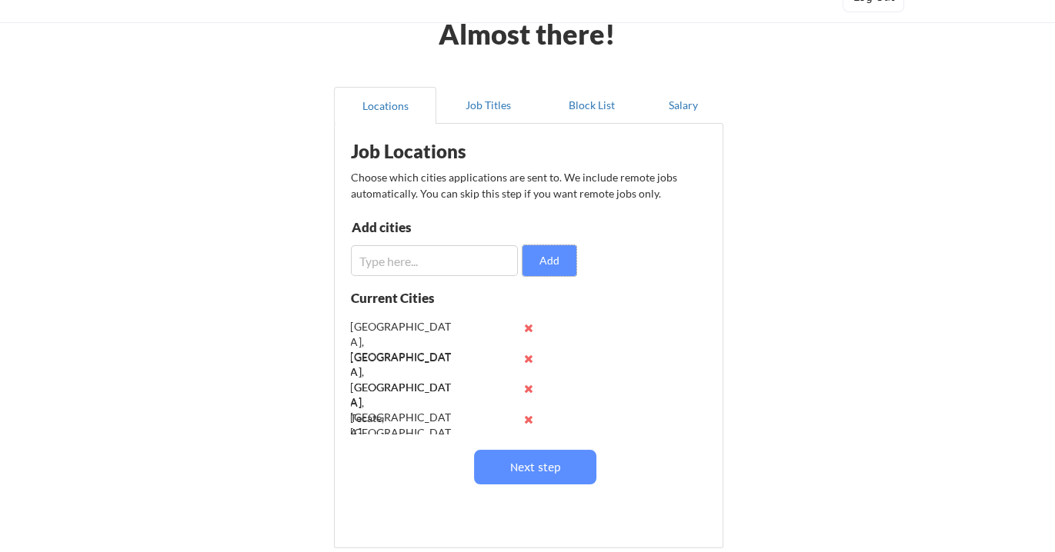
click at [392, 252] on input "input" at bounding box center [435, 260] width 168 height 31
type input "L"
click at [531, 466] on button "Next step" at bounding box center [535, 467] width 122 height 35
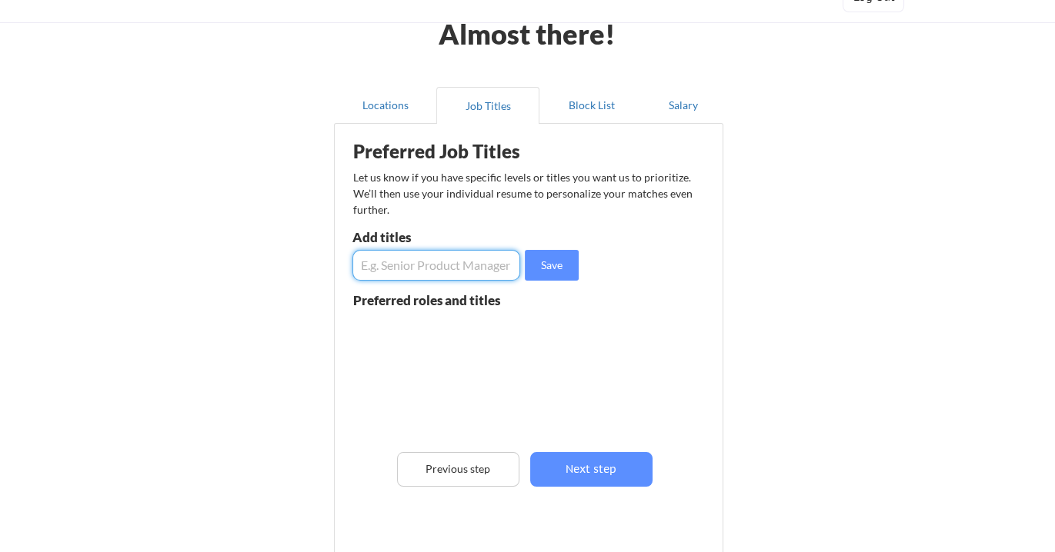
click at [408, 267] on input "input" at bounding box center [436, 265] width 169 height 31
type input "Chief Operating Officer"
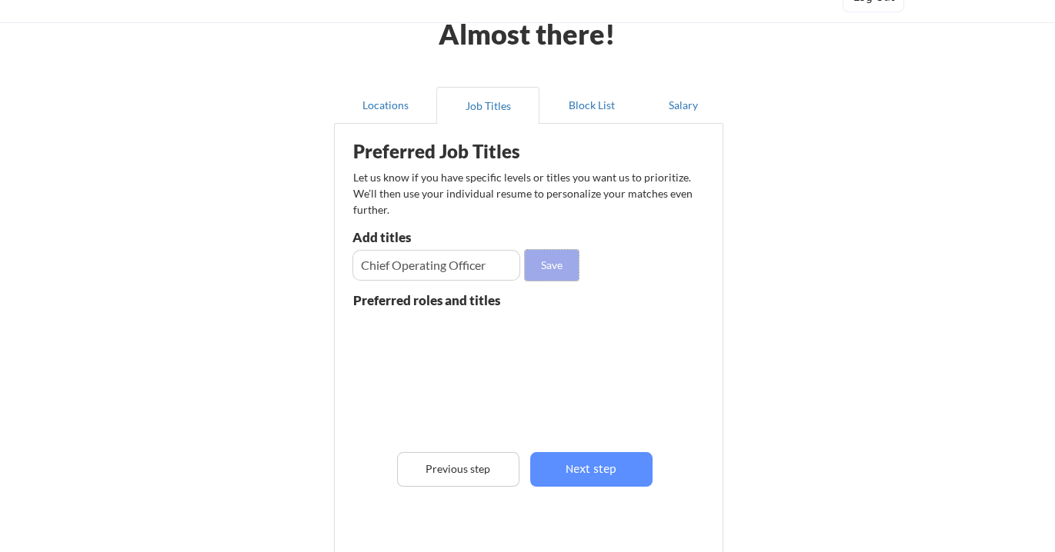
click at [557, 264] on button "Save" at bounding box center [552, 265] width 54 height 31
click at [439, 271] on input "input" at bounding box center [436, 265] width 169 height 31
type input "Chief Operations Officer"
click at [556, 265] on button "Save" at bounding box center [552, 265] width 54 height 31
click at [525, 250] on button "Save" at bounding box center [552, 265] width 54 height 31
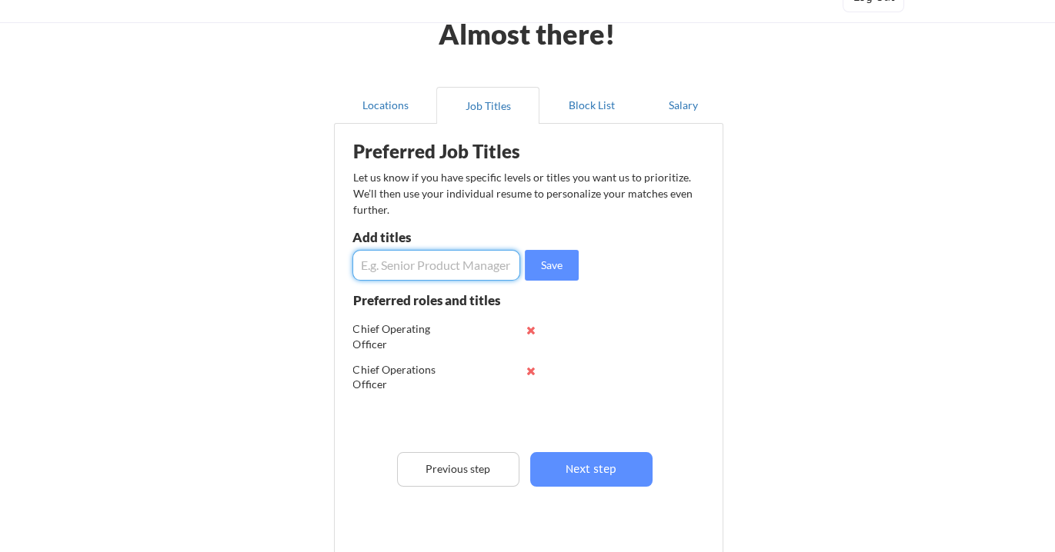
click at [446, 263] on input "input" at bounding box center [436, 265] width 169 height 31
type input "Vice President of Operations"
click at [559, 262] on button "Save" at bounding box center [552, 265] width 54 height 31
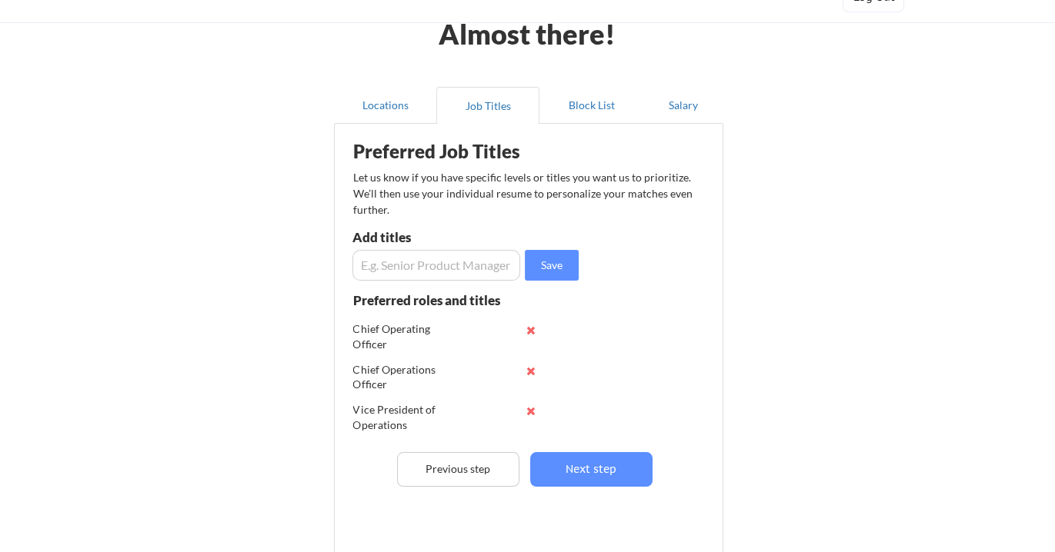
click at [426, 260] on input "input" at bounding box center [436, 265] width 169 height 31
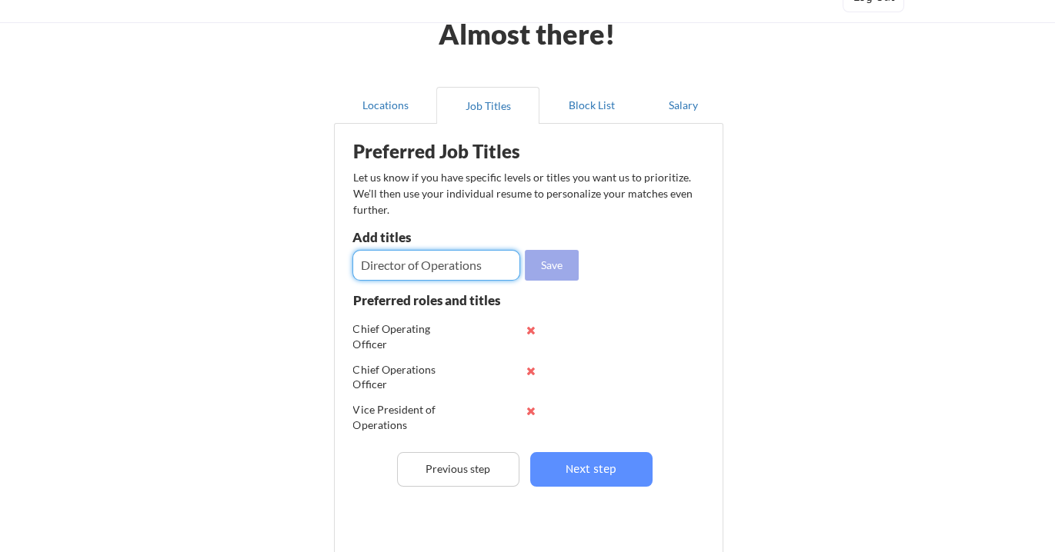
type input "Director of Operations"
click at [546, 266] on button "Save" at bounding box center [552, 265] width 54 height 31
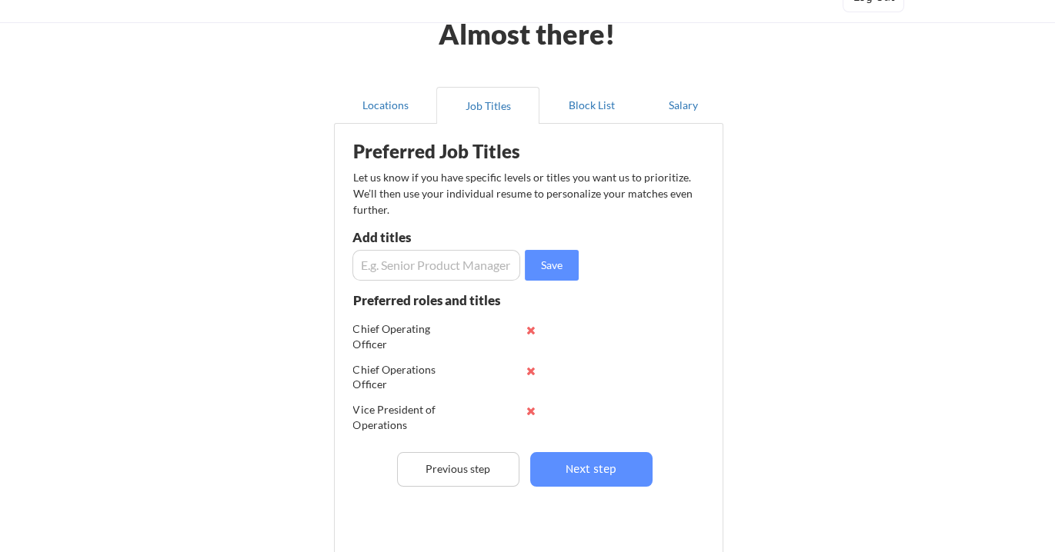
drag, startPoint x: 454, startPoint y: 260, endPoint x: 469, endPoint y: 259, distance: 14.6
click at [454, 260] on input "input" at bounding box center [436, 265] width 169 height 31
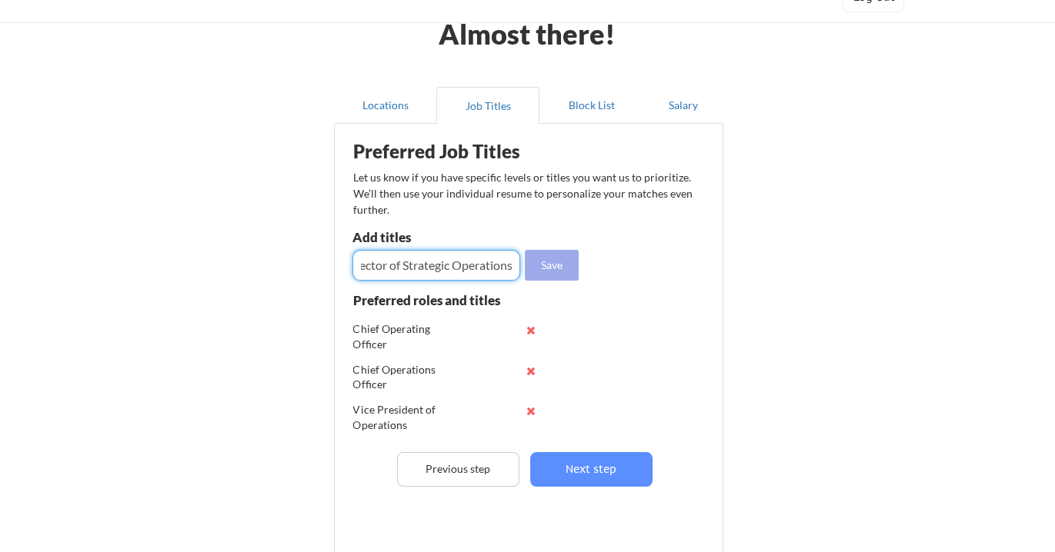
type input "Director of Strategic Operations"
click at [549, 262] on button "Save" at bounding box center [552, 265] width 54 height 31
click at [466, 267] on input "input" at bounding box center [436, 265] width 169 height 31
click at [436, 255] on input "input" at bounding box center [436, 265] width 169 height 31
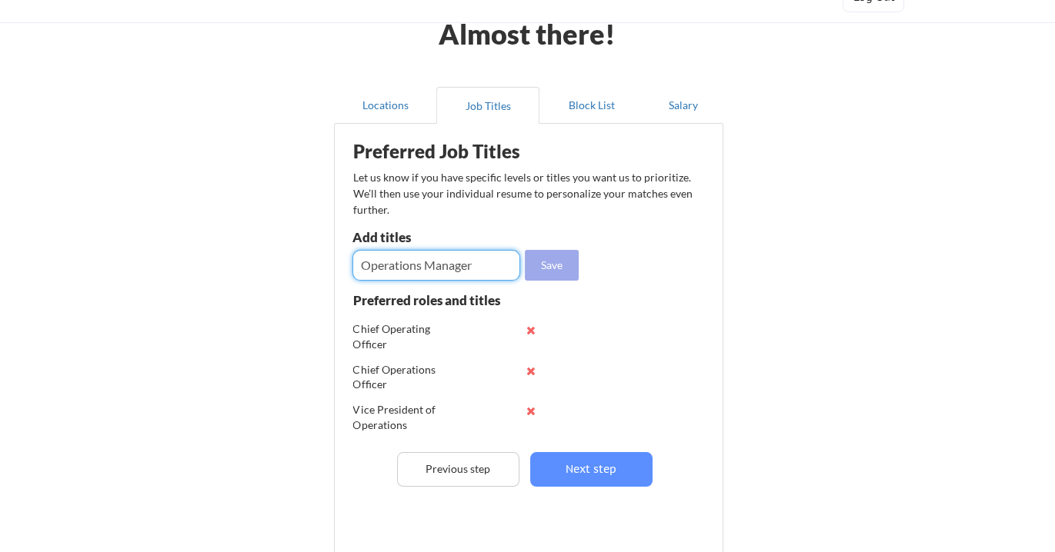
type input "Operations Manager"
click at [557, 256] on button "Save" at bounding box center [552, 265] width 54 height 31
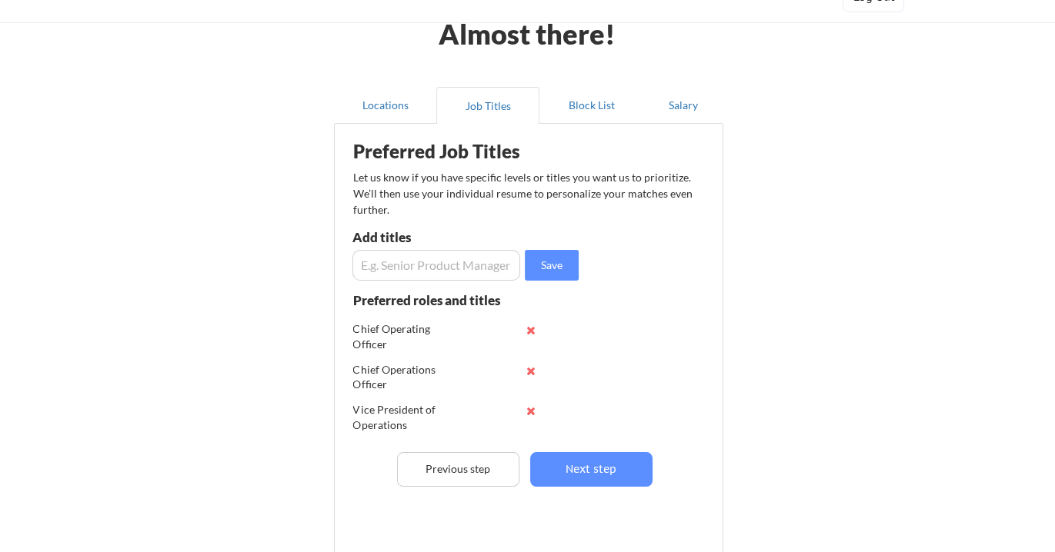
click at [42, 169] on div "Almost there! Locations Job Titles Block List Salary Preferred Job Titles Let u…" at bounding box center [527, 325] width 1055 height 781
click at [427, 261] on input "input" at bounding box center [436, 265] width 169 height 31
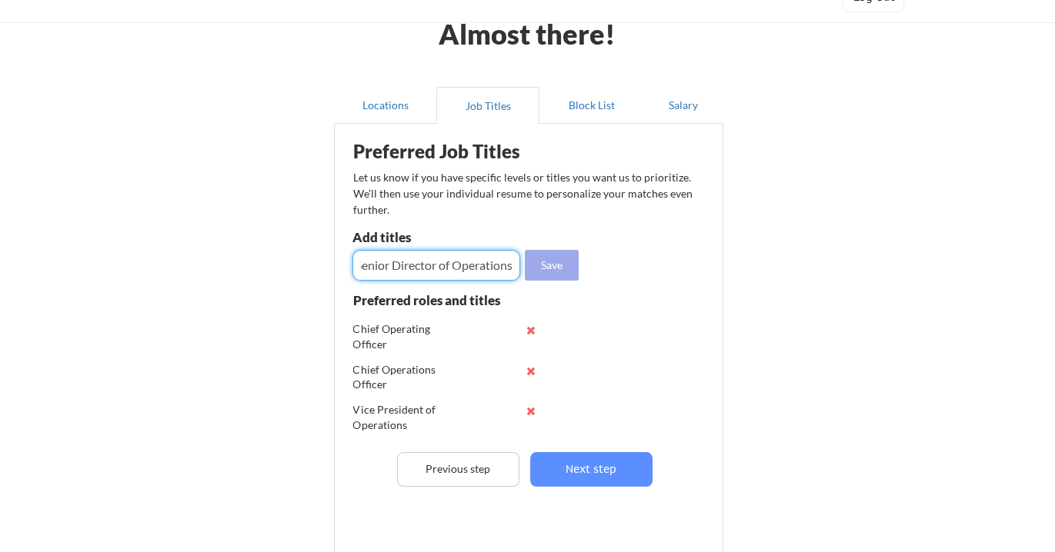
type input "Senior Director of Operations"
click at [559, 259] on button "Save" at bounding box center [552, 265] width 54 height 31
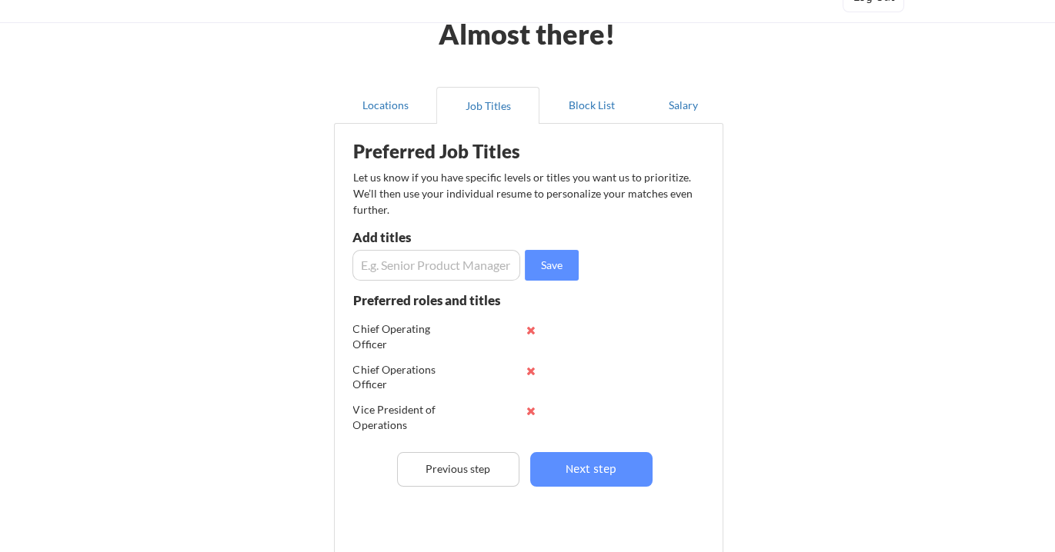
scroll to position [152, 0]
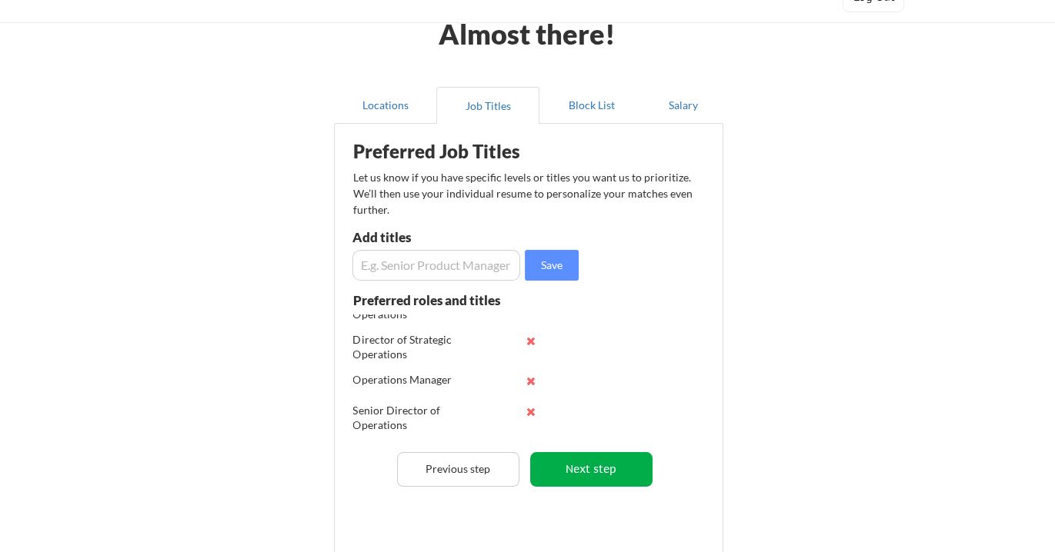
click at [591, 467] on button "Next step" at bounding box center [591, 469] width 122 height 35
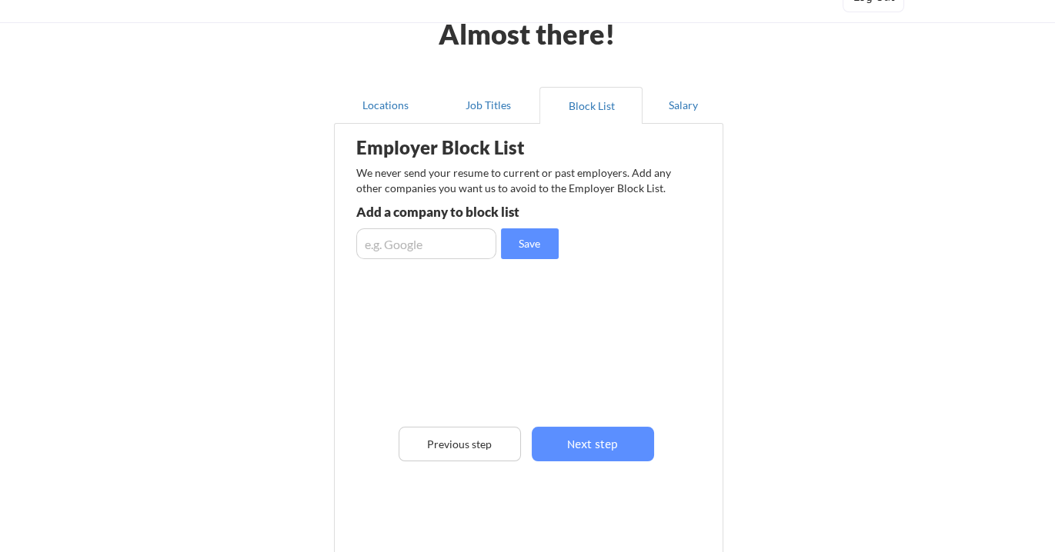
click at [438, 241] on input "input" at bounding box center [426, 244] width 140 height 31
type input "MCI"
drag, startPoint x: 546, startPoint y: 239, endPoint x: 724, endPoint y: 299, distance: 188.3
click at [547, 239] on button "Save" at bounding box center [530, 244] width 58 height 31
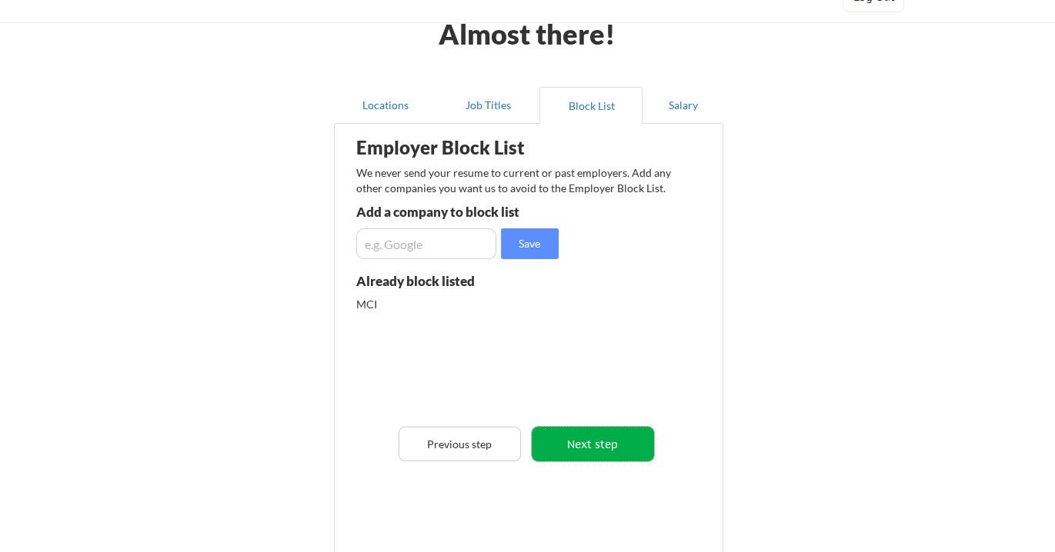
click at [600, 446] on button "Next step" at bounding box center [593, 444] width 122 height 35
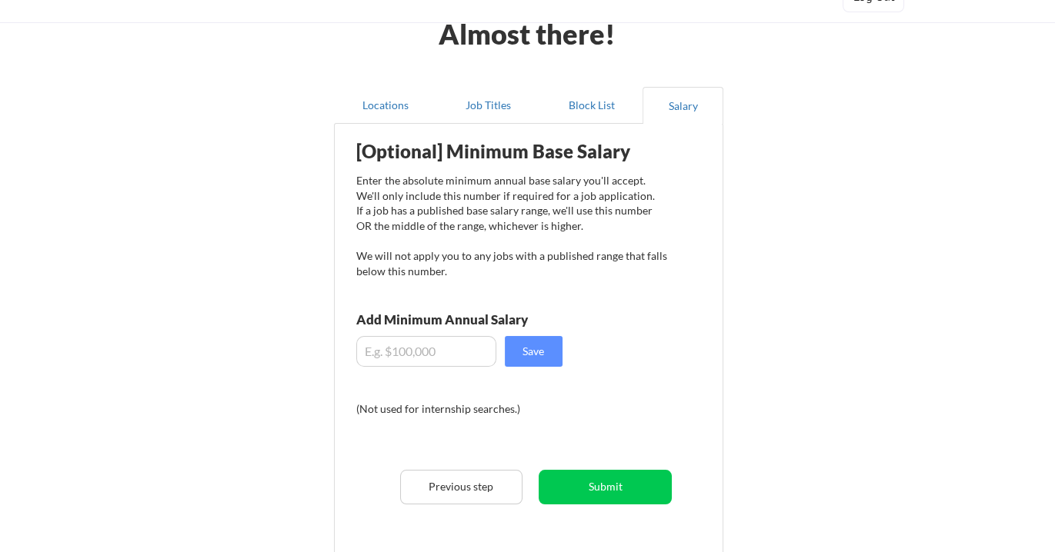
click at [427, 350] on input "input" at bounding box center [426, 351] width 140 height 31
drag, startPoint x: 449, startPoint y: 349, endPoint x: 268, endPoint y: 335, distance: 181.3
click at [268, 335] on div "Almost there! Locations Job Titles Block List Salary Employer Block List We nev…" at bounding box center [527, 333] width 1055 height 796
type input "$125,000"
drag, startPoint x: 526, startPoint y: 355, endPoint x: 555, endPoint y: 355, distance: 29.2
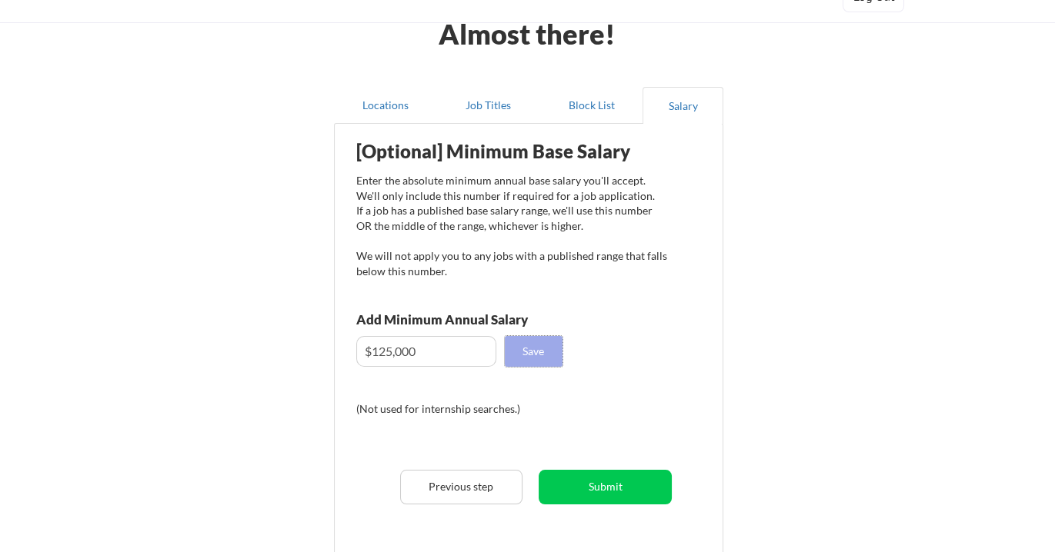
click at [524, 354] on button "Save" at bounding box center [534, 351] width 58 height 31
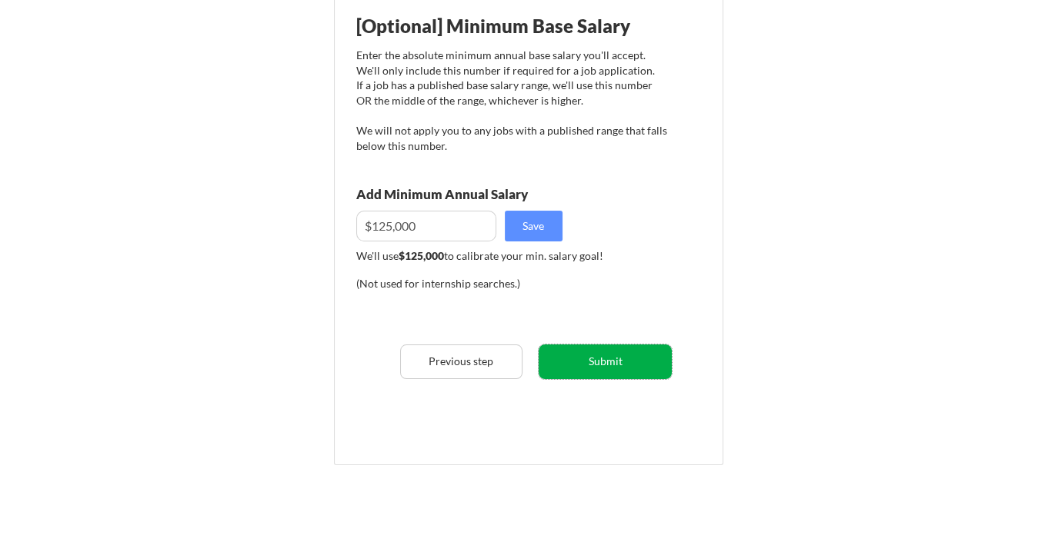
click at [609, 365] on button "Submit" at bounding box center [605, 362] width 133 height 35
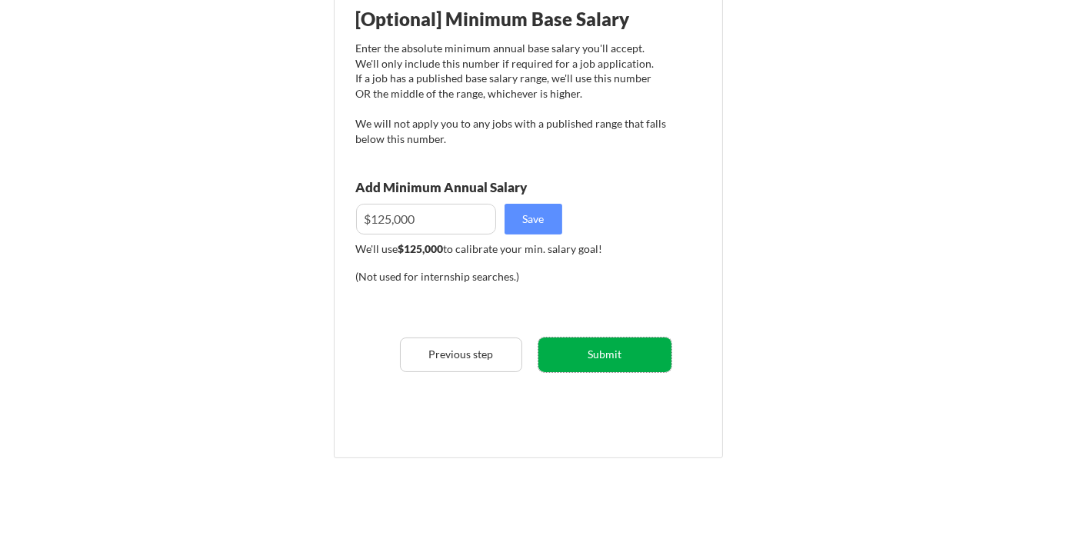
scroll to position [199, 0]
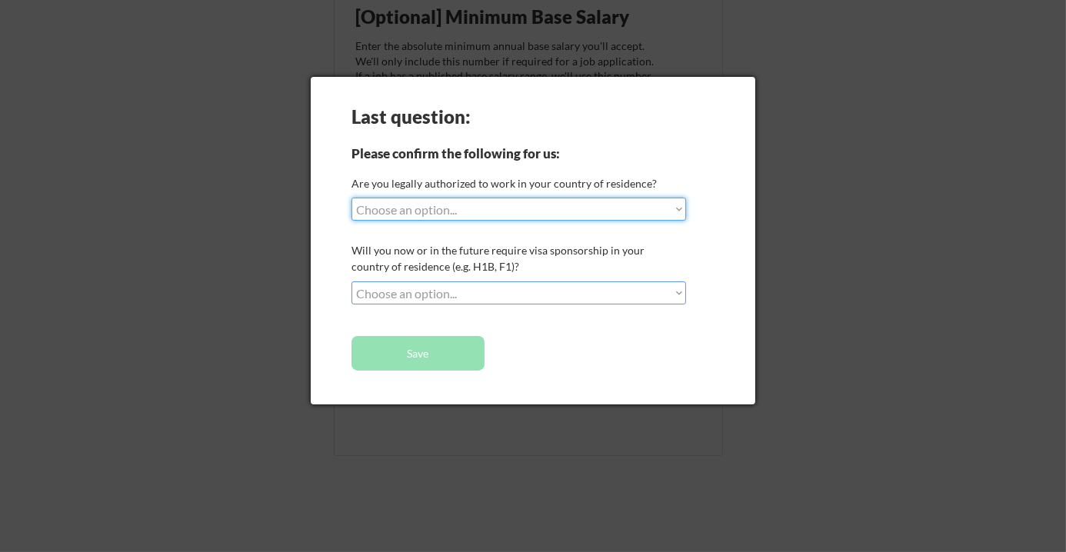
click at [493, 211] on select "Choose an option... Yes, I am a US Citizen Yes, I am a Canadian Citizen Yes, I …" at bounding box center [519, 209] width 335 height 23
click at [449, 210] on select "Choose an option... Yes, I am a US Citizen Yes, I am a Canadian Citizen Yes, I …" at bounding box center [519, 209] width 335 height 23
select select ""yes__i_am_a_us_citizen""
click at [352, 198] on select "Choose an option... Yes, I am a US Citizen Yes, I am a Canadian Citizen Yes, I …" at bounding box center [519, 209] width 335 height 23
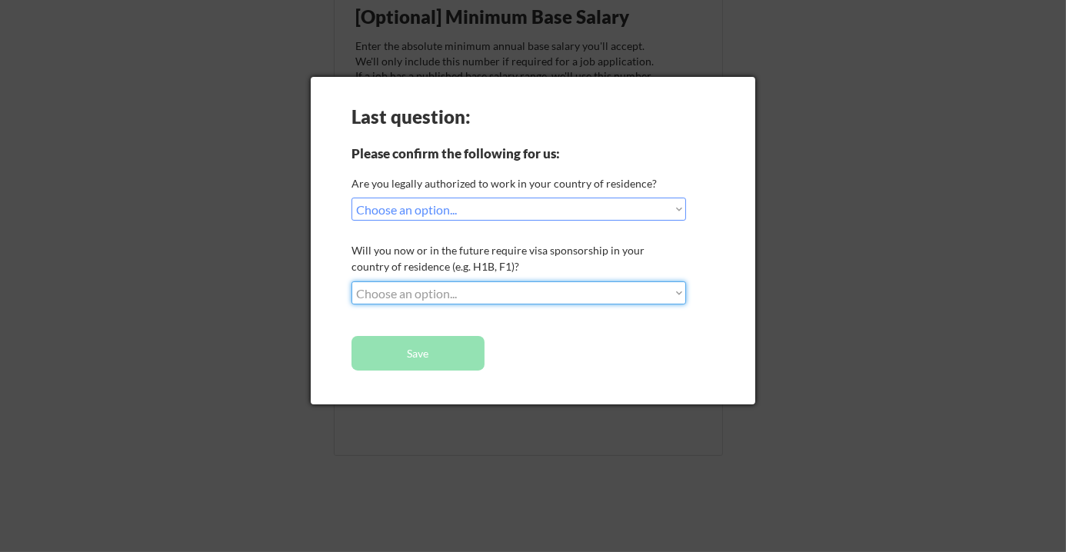
click at [491, 287] on select "Choose an option... No, I will not need sponsorship Yes, I will need sponsorship" at bounding box center [519, 293] width 335 height 23
select select ""no__i_will_not_need_sponsorship""
click at [352, 282] on select "Choose an option... No, I will not need sponsorship Yes, I will need sponsorship" at bounding box center [519, 293] width 335 height 23
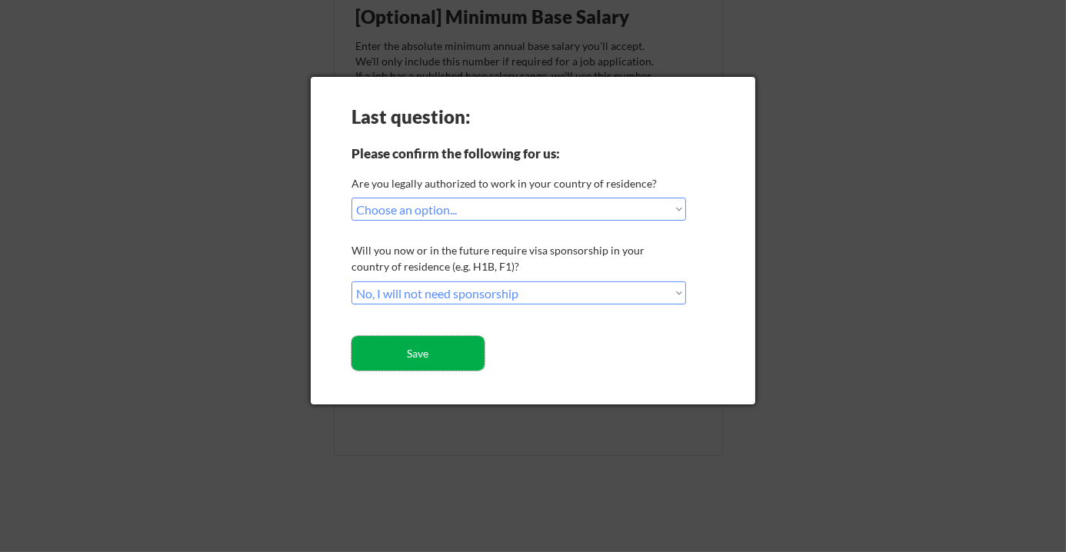
click at [427, 352] on button "Save" at bounding box center [418, 353] width 133 height 35
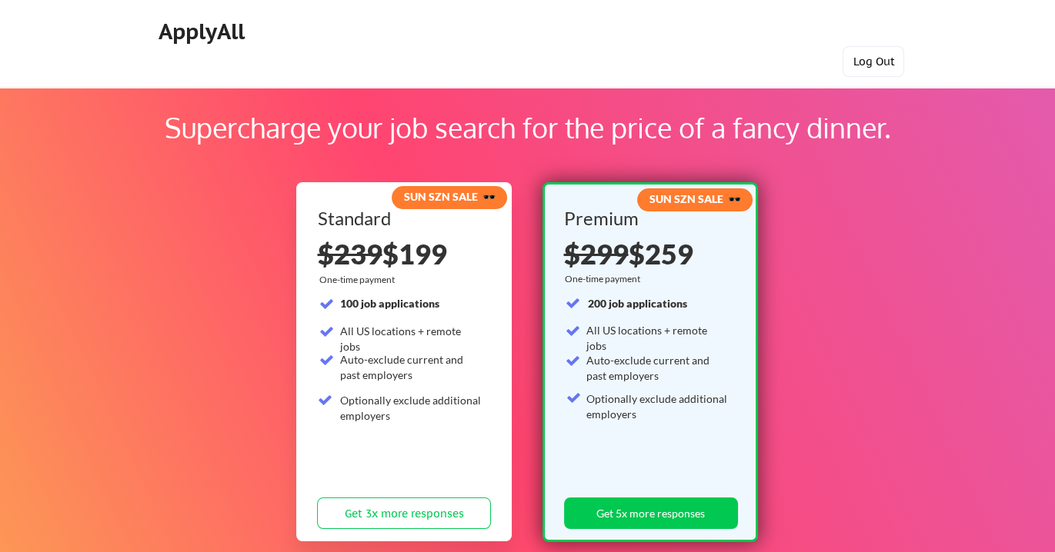
click at [882, 61] on button "Log Out" at bounding box center [874, 61] width 62 height 31
